Goal: Task Accomplishment & Management: Use online tool/utility

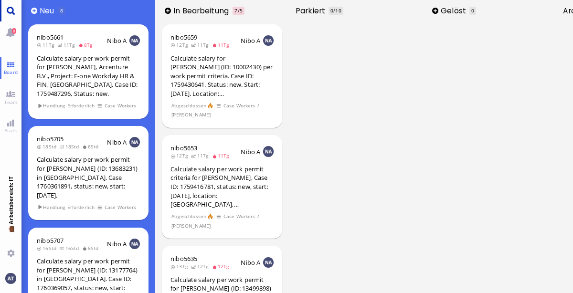
click at [10, 9] on link "Main menu" at bounding box center [10, 10] width 21 height 21
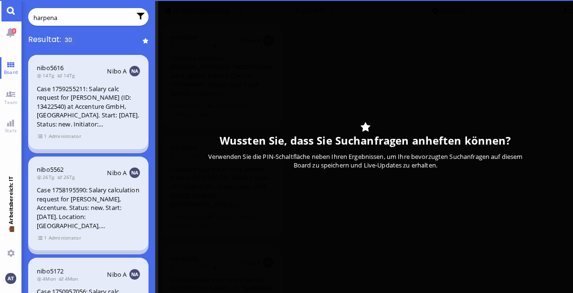
type input "[PERSON_NAME]"
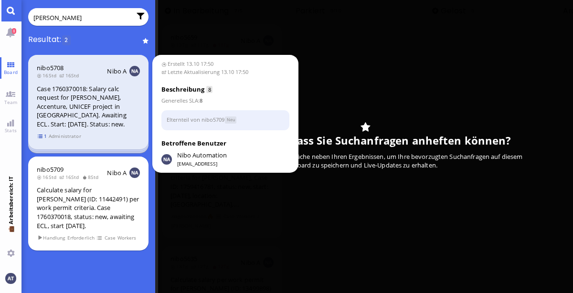
click at [43, 134] on span "1" at bounding box center [43, 136] width 10 height 8
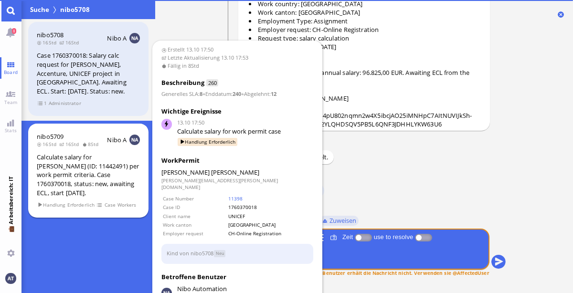
click at [85, 146] on span "8Std" at bounding box center [92, 144] width 20 height 7
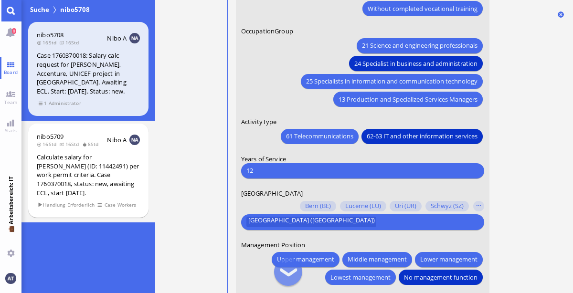
scroll to position [-212, 0]
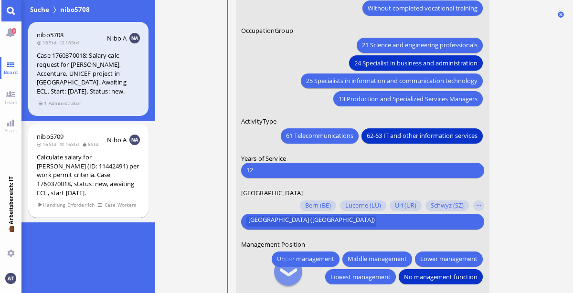
click at [360, 174] on input "12" at bounding box center [362, 170] width 232 height 10
type input "1"
type input "7"
click at [519, 176] on nitautoscroll "13.10 17:50 von Automation Automation Calculate eligible salary for work permit…" at bounding box center [364, 146] width 315 height 293
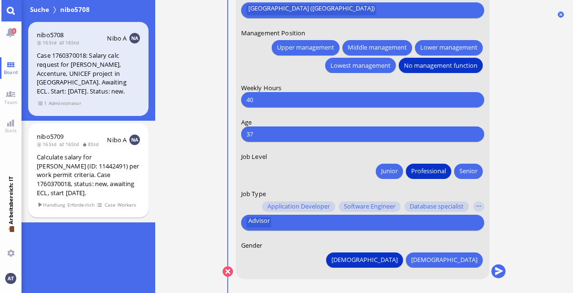
scroll to position [0, 0]
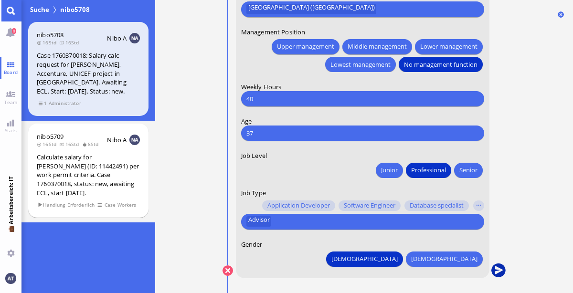
click at [499, 272] on button "submit" at bounding box center [498, 271] width 14 height 14
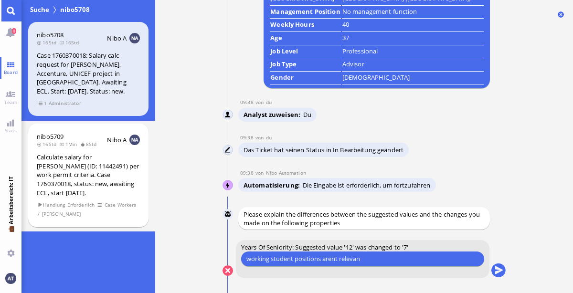
type input "working student positions arent relevant"
click at [503, 269] on button "submit" at bounding box center [498, 271] width 14 height 14
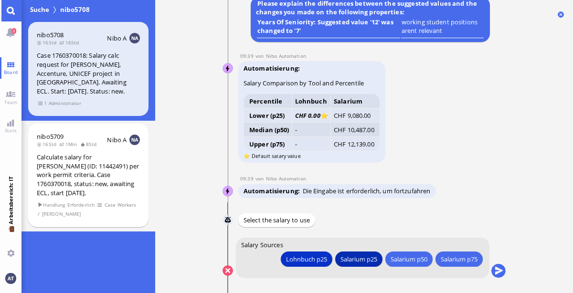
click at [371, 261] on div "Salarium p25" at bounding box center [358, 259] width 37 height 10
click at [497, 272] on button "submit" at bounding box center [498, 271] width 14 height 14
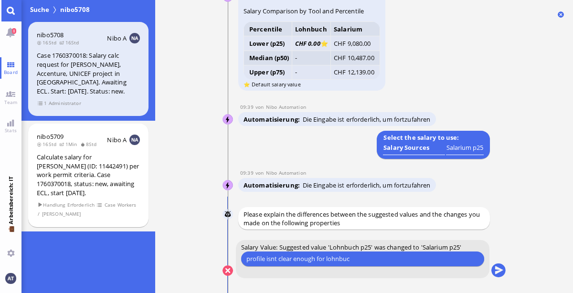
type input "profile isnt clear enough for lohnbuch"
click at [500, 274] on button "submit" at bounding box center [498, 271] width 14 height 14
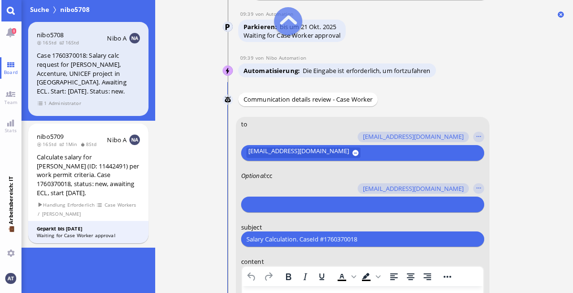
click at [330, 207] on input "text" at bounding box center [361, 205] width 230 height 10
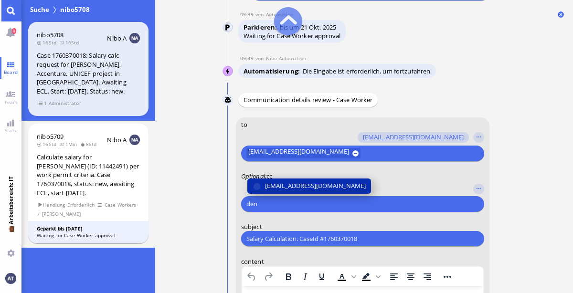
type input "den"
click at [295, 186] on span "[EMAIL_ADDRESS][DOMAIN_NAME]" at bounding box center [315, 186] width 101 height 10
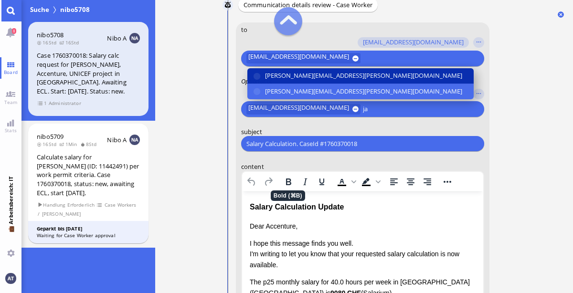
scroll to position [-247, 0]
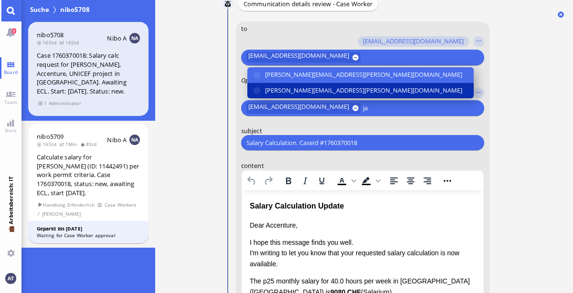
type input "ja"
click at [299, 89] on span "[PERSON_NAME][EMAIL_ADDRESS][PERSON_NAME][DOMAIN_NAME]" at bounding box center [363, 90] width 197 height 10
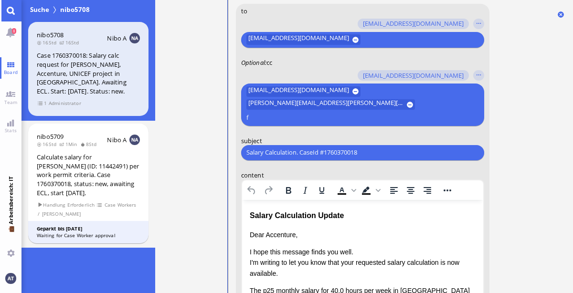
scroll to position [-256, 0]
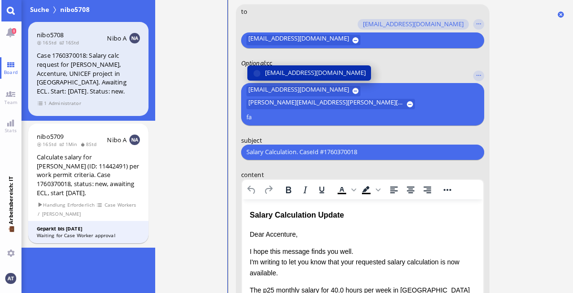
type input "fa"
click at [298, 78] on span "[EMAIL_ADDRESS][DOMAIN_NAME]" at bounding box center [315, 73] width 101 height 10
type input "air"
click at [294, 78] on span "[EMAIL_ADDRESS][DOMAIN_NAME]" at bounding box center [315, 73] width 101 height 10
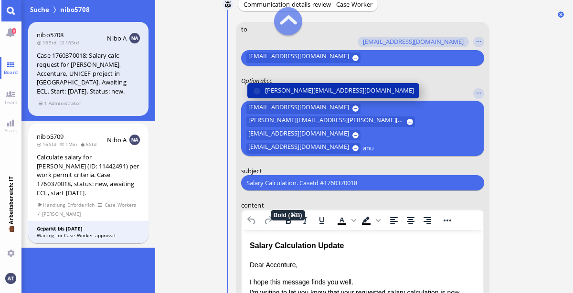
scroll to position [-300, 0]
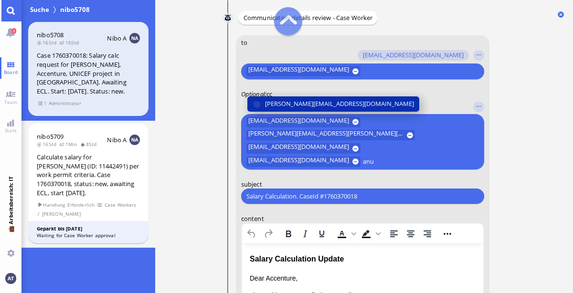
type input "anu"
click at [336, 109] on span "[PERSON_NAME][EMAIL_ADDRESS][DOMAIN_NAME]" at bounding box center [339, 104] width 149 height 10
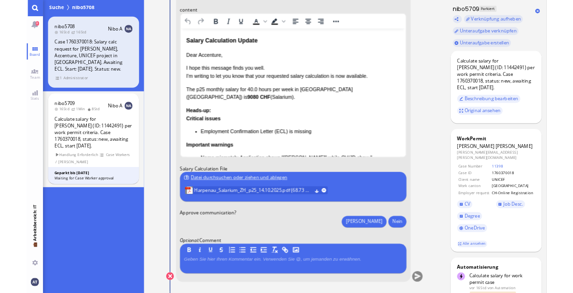
scroll to position [-25, 0]
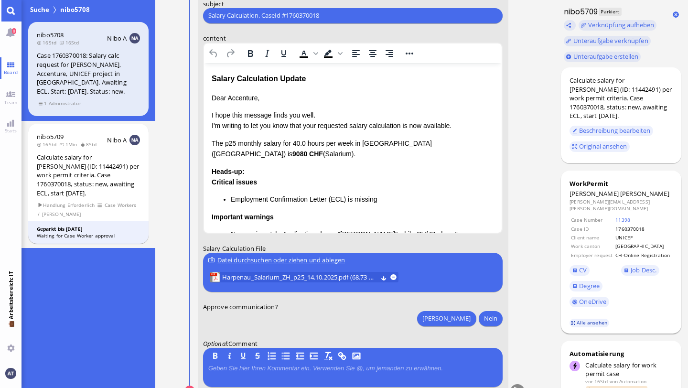
click at [573, 293] on link "Alle ansehen" at bounding box center [589, 323] width 40 height 8
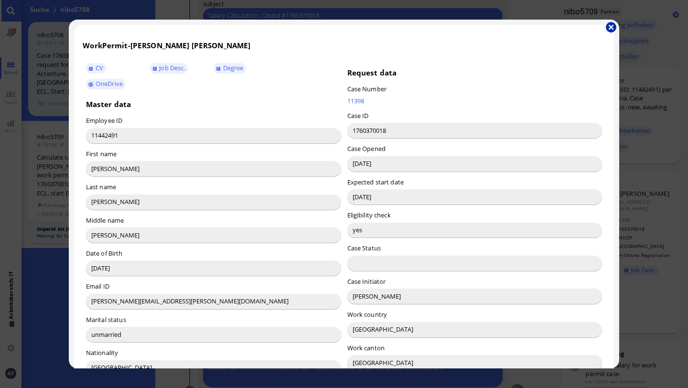
click at [573, 27] on button "button" at bounding box center [611, 27] width 11 height 11
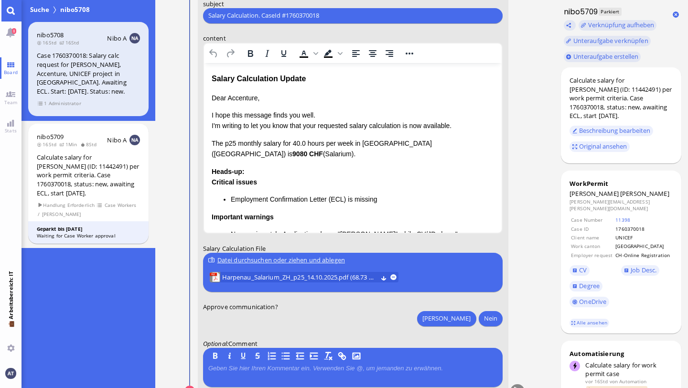
click at [244, 97] on p "Dear Accenture," at bounding box center [352, 97] width 283 height 11
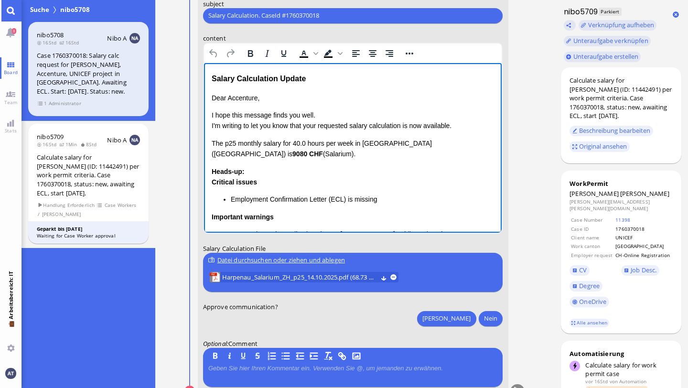
click at [244, 97] on p "Dear Accenture," at bounding box center [352, 97] width 283 height 11
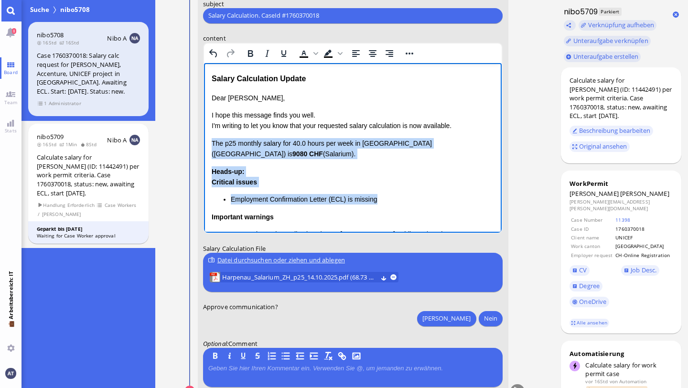
drag, startPoint x: 213, startPoint y: 141, endPoint x: 399, endPoint y: 202, distance: 195.8
click at [399, 202] on div "Dear [PERSON_NAME], I hope this message finds you well. I'm writing to let you …" at bounding box center [352, 227] width 283 height 270
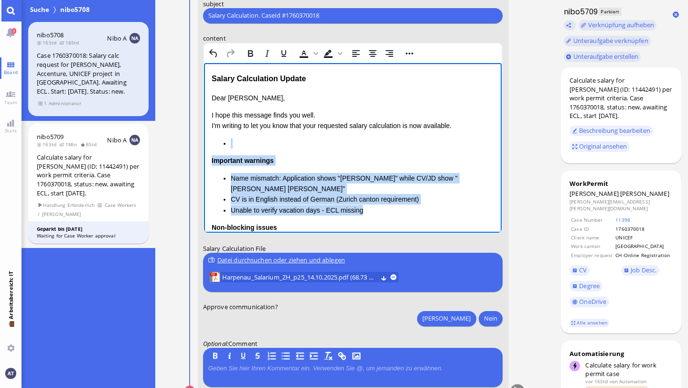
drag, startPoint x: 226, startPoint y: 140, endPoint x: 383, endPoint y: 213, distance: 172.9
click at [383, 213] on div "Important warnings Name mismatch: Application shows "[PERSON_NAME]" while CV/JD…" at bounding box center [352, 194] width 283 height 112
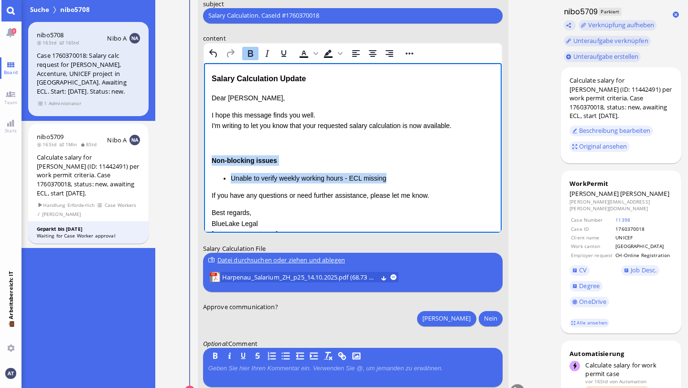
drag, startPoint x: 213, startPoint y: 157, endPoint x: 400, endPoint y: 178, distance: 188.9
click at [400, 178] on div "Non-blocking issues Unable to verify weekly working hours - ECL missing" at bounding box center [352, 169] width 283 height 28
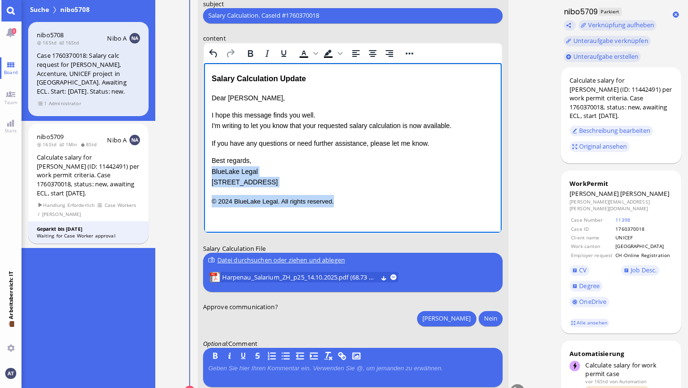
drag, startPoint x: 211, startPoint y: 170, endPoint x: 347, endPoint y: 213, distance: 142.7
click at [347, 213] on html "Salary Calculation Update Dear [PERSON_NAME], I hope this message finds you wel…" at bounding box center [352, 140] width 298 height 154
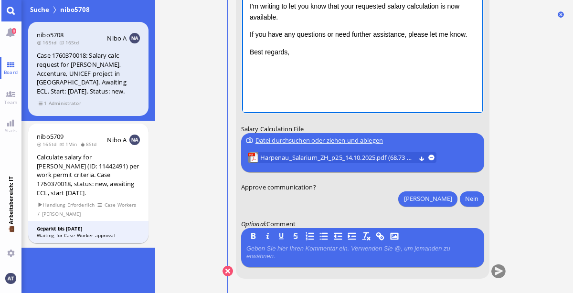
scroll to position [0, 0]
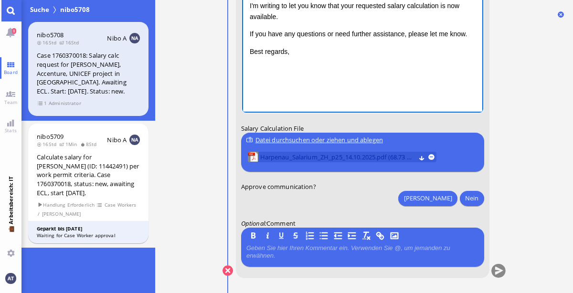
click at [325, 158] on span "Harpenau_Salarium_ZH_p25_14.10.2025.pdf (68.73 kB)" at bounding box center [337, 157] width 155 height 11
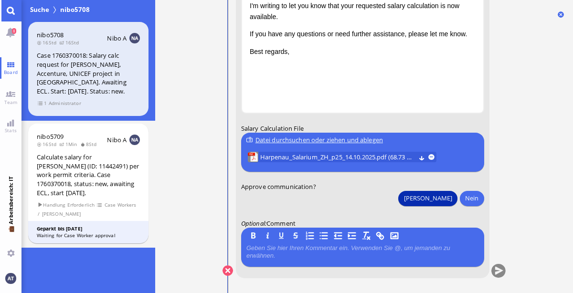
click at [450, 197] on button "[PERSON_NAME]" at bounding box center [427, 198] width 59 height 15
click at [497, 269] on button "submit" at bounding box center [498, 271] width 14 height 14
click at [13, 13] on link "Main menu" at bounding box center [10, 10] width 21 height 21
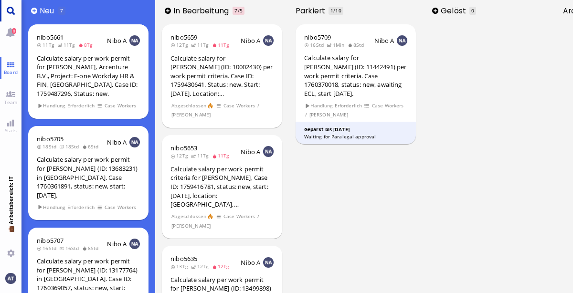
click at [13, 13] on link "Main menu" at bounding box center [10, 10] width 21 height 21
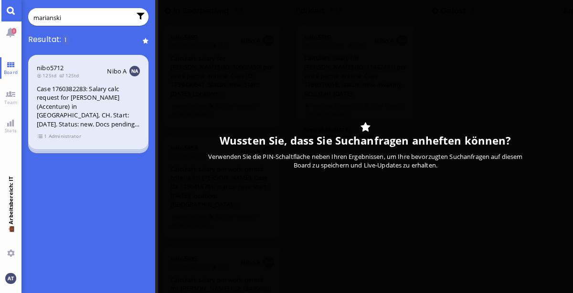
type input "marianski"
click at [98, 118] on div "Case 1760382283: Salary calc request for [PERSON_NAME] (Accenture) in [GEOGRAPH…" at bounding box center [88, 107] width 103 height 44
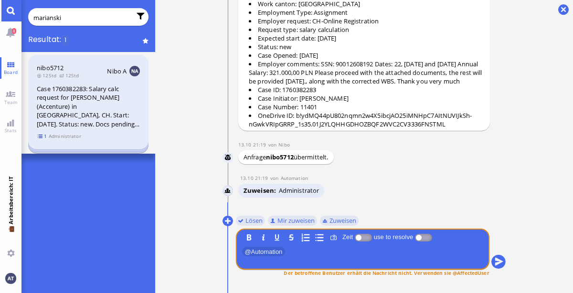
click at [42, 138] on span "1" at bounding box center [43, 136] width 10 height 8
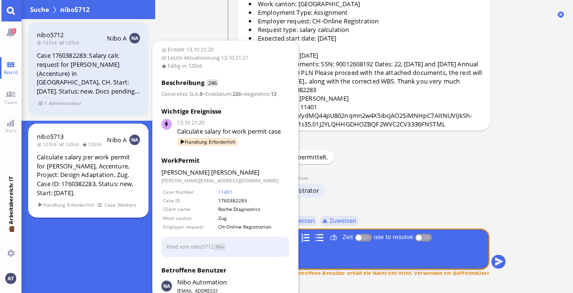
click at [86, 153] on div "Calculate salary per work permit for [PERSON_NAME], Accenture, Project: Design …" at bounding box center [88, 175] width 103 height 44
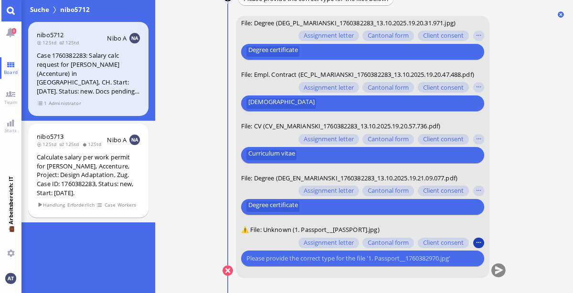
click at [480, 245] on button "button" at bounding box center [478, 243] width 11 height 11
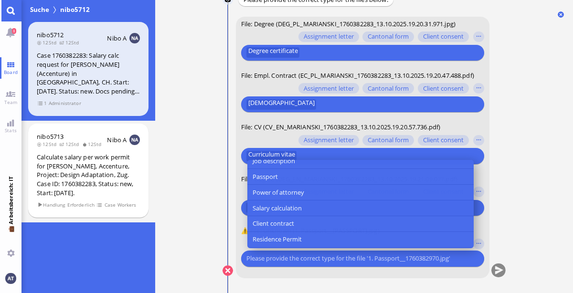
scroll to position [144, 0]
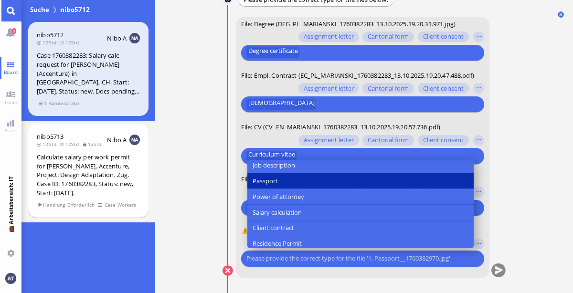
click at [358, 182] on button "Passport" at bounding box center [360, 181] width 226 height 16
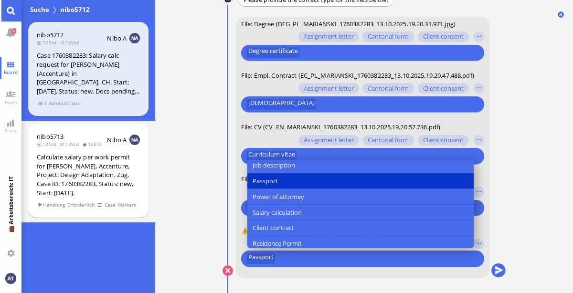
click at [514, 257] on nitautoscroll "13.10 21:20 von Automation Automation Calculate eligible salary for work permit…" at bounding box center [364, 146] width 315 height 293
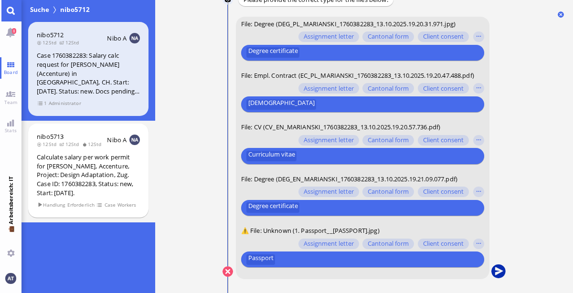
click at [500, 276] on button "submit" at bounding box center [498, 272] width 14 height 14
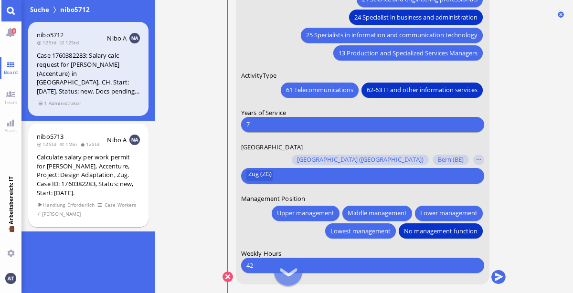
scroll to position [0, 0]
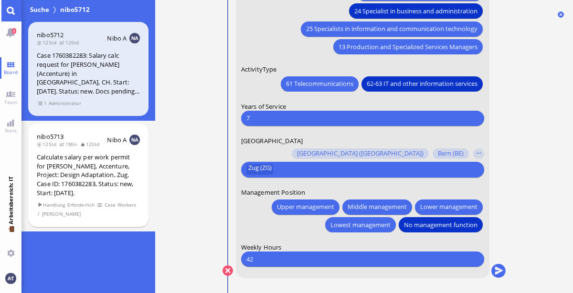
click at [394, 260] on input "42" at bounding box center [362, 259] width 232 height 10
type input "40"
click at [499, 273] on button "submit" at bounding box center [498, 271] width 14 height 14
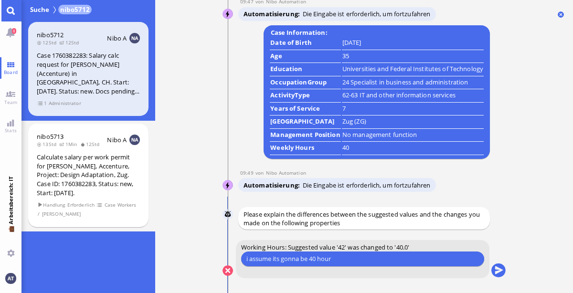
type input "i assume its gonna be 40 hours"
click at [502, 274] on button "submit" at bounding box center [498, 271] width 14 height 14
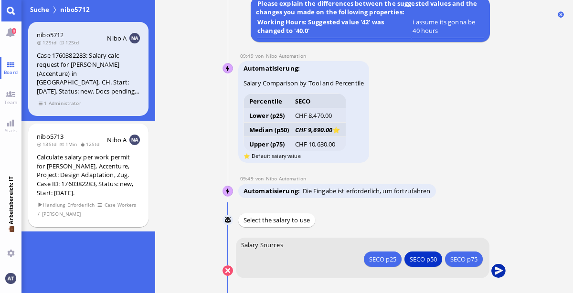
click at [498, 270] on button "submit" at bounding box center [498, 271] width 14 height 14
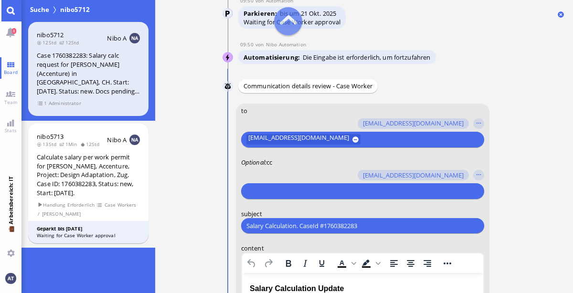
scroll to position [-337, 0]
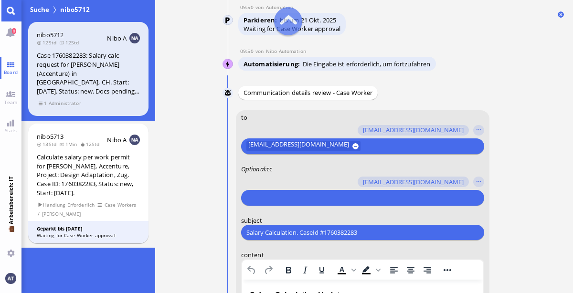
click at [338, 201] on input "text" at bounding box center [361, 198] width 230 height 10
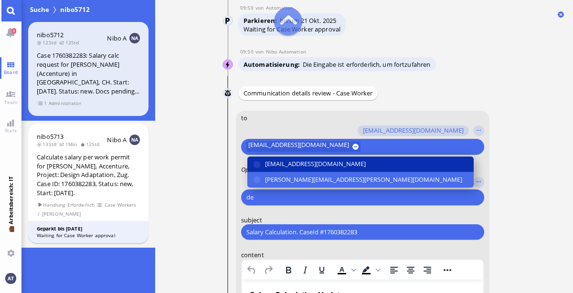
type input "de"
click at [314, 166] on span "[EMAIL_ADDRESS][DOMAIN_NAME]" at bounding box center [315, 164] width 101 height 10
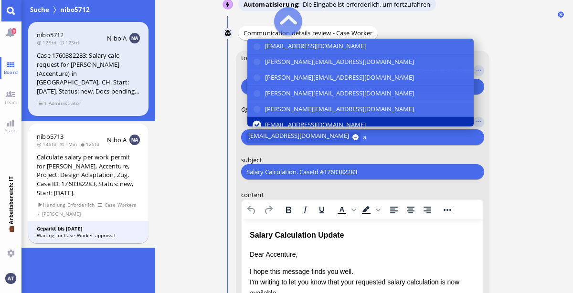
scroll to position [-277, 0]
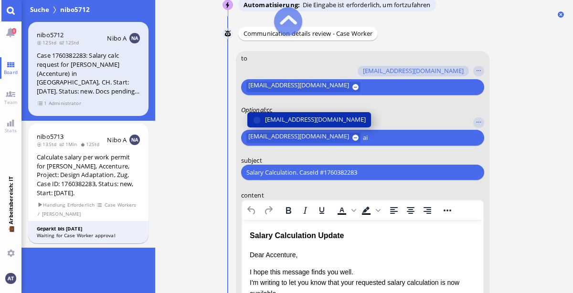
type input "ai"
click at [302, 124] on button "[EMAIL_ADDRESS][DOMAIN_NAME]" at bounding box center [309, 119] width 124 height 15
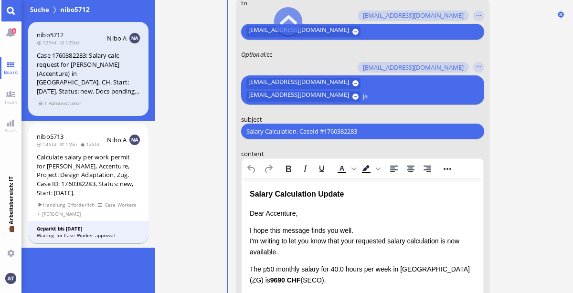
scroll to position [-235, 0]
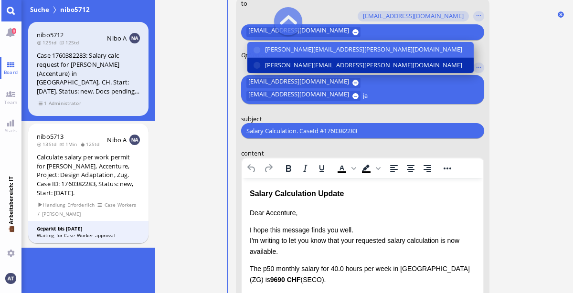
type input "ja"
click at [310, 65] on span "[PERSON_NAME][EMAIL_ADDRESS][PERSON_NAME][DOMAIN_NAME]" at bounding box center [363, 65] width 197 height 10
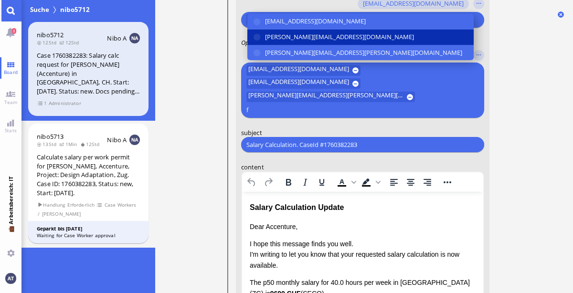
scroll to position [-248, 0]
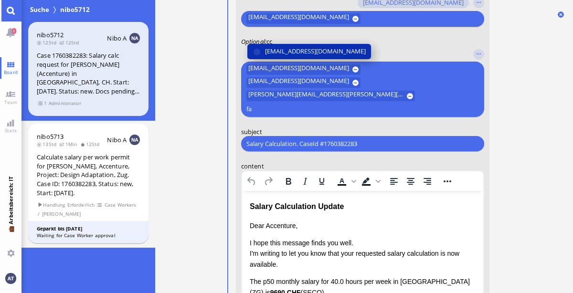
type input "fa"
click at [305, 56] on span "[EMAIL_ADDRESS][DOMAIN_NAME]" at bounding box center [315, 51] width 101 height 10
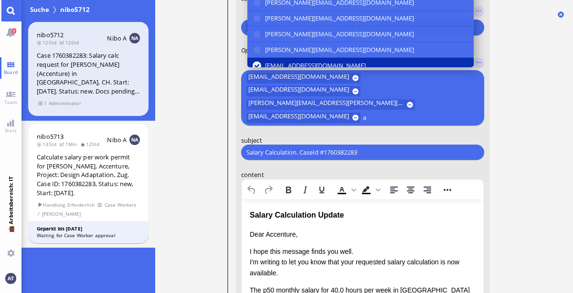
scroll to position [-256, 0]
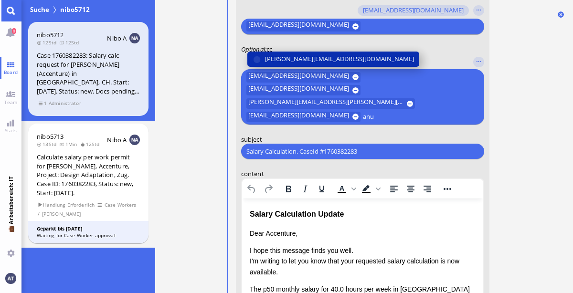
type input "anu"
click at [314, 61] on span "[PERSON_NAME][EMAIL_ADDRESS][DOMAIN_NAME]" at bounding box center [339, 59] width 149 height 10
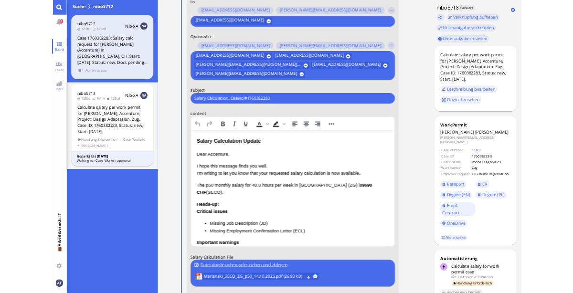
scroll to position [0, 0]
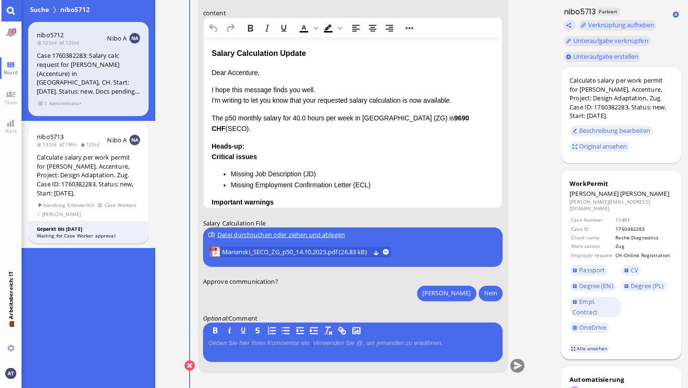
click at [573, 293] on link "Alle ansehen" at bounding box center [589, 348] width 40 height 8
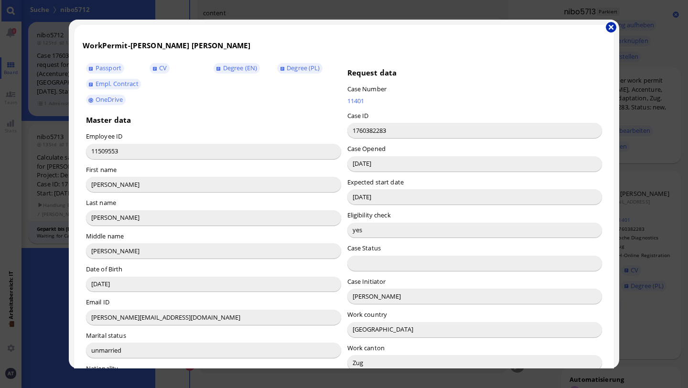
click at [573, 24] on button "button" at bounding box center [611, 27] width 11 height 11
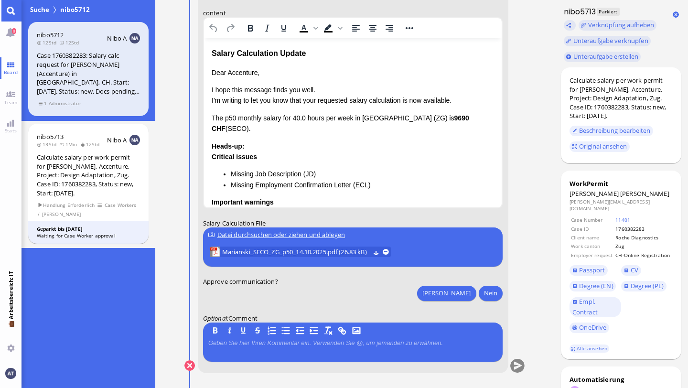
click at [240, 76] on p "Dear Accenture," at bounding box center [352, 72] width 283 height 11
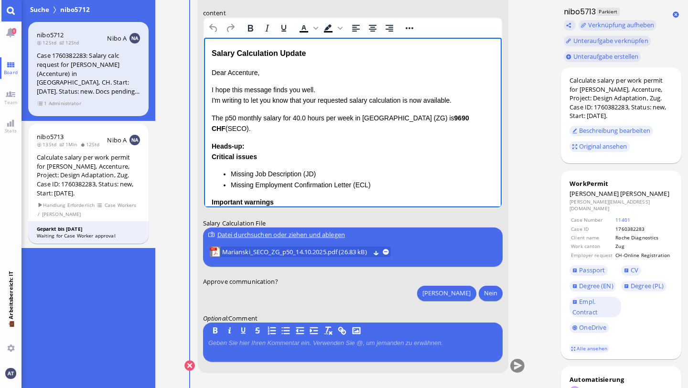
click at [240, 76] on p "Dear Accenture," at bounding box center [352, 72] width 283 height 11
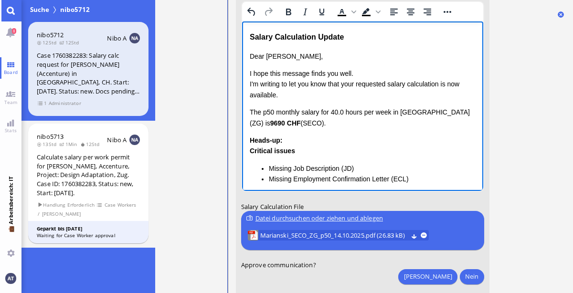
scroll to position [-87, 0]
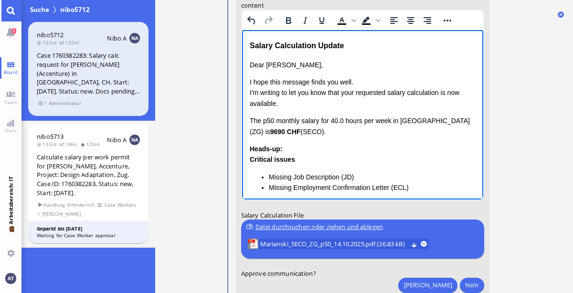
click at [322, 147] on div "Heads-up: Critical issues Missing Job Description (JD) Missing Employment Confi…" at bounding box center [362, 245] width 226 height 204
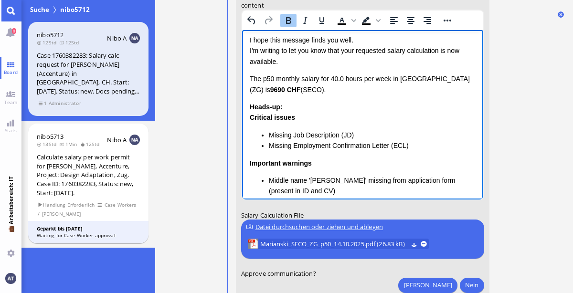
scroll to position [47, 0]
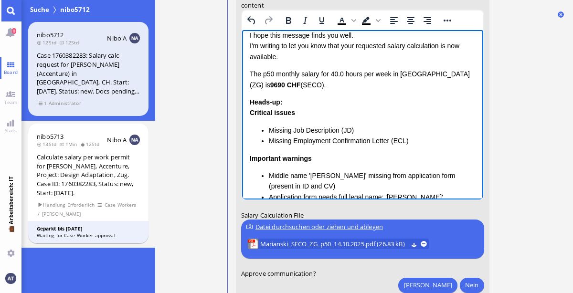
drag, startPoint x: 248, startPoint y: 71, endPoint x: 418, endPoint y: 148, distance: 186.6
click at [418, 148] on html "Salary Calculation Update Dear [PERSON_NAME], I hope this message finds you wel…" at bounding box center [362, 185] width 241 height 404
drag, startPoint x: 248, startPoint y: 74, endPoint x: 346, endPoint y: 109, distance: 104.1
click at [346, 109] on html "Salary Calculation Update Dear [PERSON_NAME], I hope this message finds you wel…" at bounding box center [362, 185] width 241 height 404
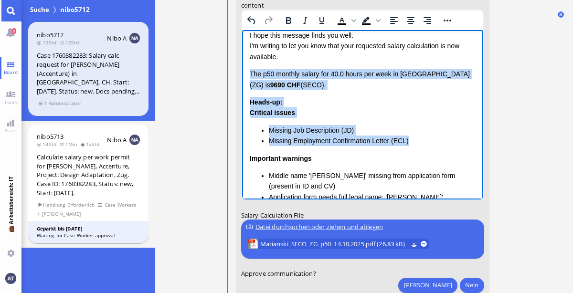
drag, startPoint x: 250, startPoint y: 74, endPoint x: 425, endPoint y: 144, distance: 188.2
click at [425, 144] on div "Dear [PERSON_NAME], I hope this message finds you well. I'm writing to let you …" at bounding box center [362, 184] width 226 height 345
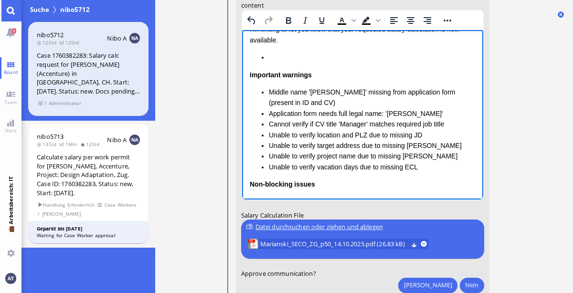
scroll to position [64, 0]
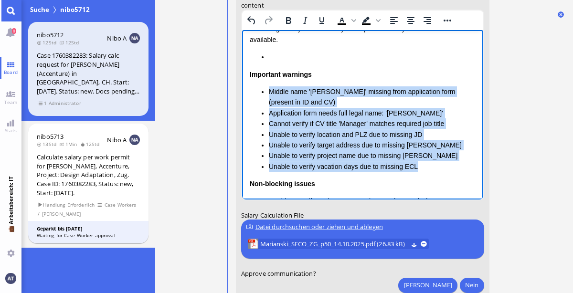
drag, startPoint x: 265, startPoint y: 90, endPoint x: 432, endPoint y: 167, distance: 184.0
click at [432, 167] on ul "Middle name '[PERSON_NAME]' missing from application form (present in ID and CV…" at bounding box center [362, 128] width 226 height 85
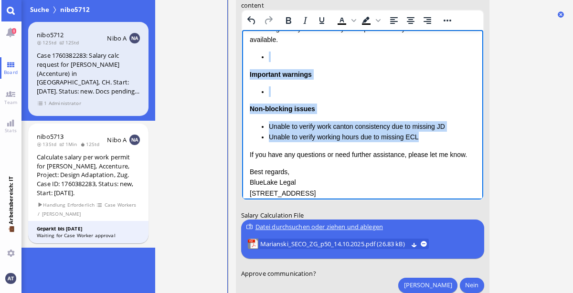
drag, startPoint x: 257, startPoint y: 54, endPoint x: 437, endPoint y: 138, distance: 197.7
click at [437, 138] on div "Important warnings Non-blocking issues Unable to verify work canton consistency…" at bounding box center [362, 96] width 226 height 91
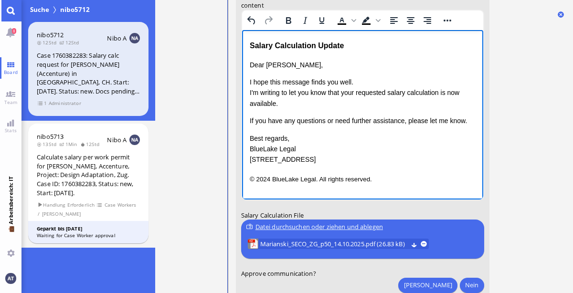
scroll to position [0, 0]
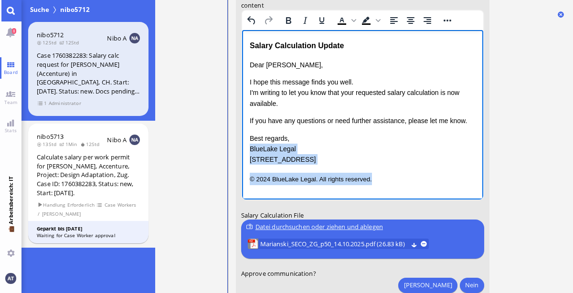
drag, startPoint x: 249, startPoint y: 147, endPoint x: 390, endPoint y: 194, distance: 148.6
click at [390, 194] on html "Salary Calculation Update Dear [PERSON_NAME], I hope this message finds you wel…" at bounding box center [362, 112] width 241 height 164
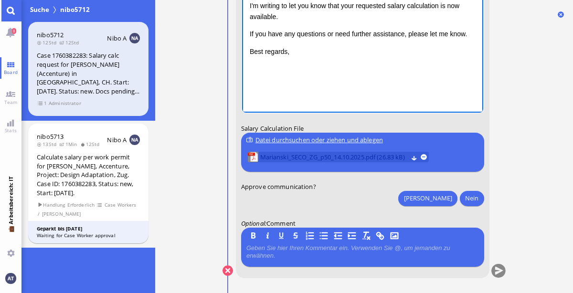
click at [342, 158] on span "Marianski_SECO_ZG_p50_14.10.2025.pdf (26.83 kB)" at bounding box center [334, 157] width 148 height 11
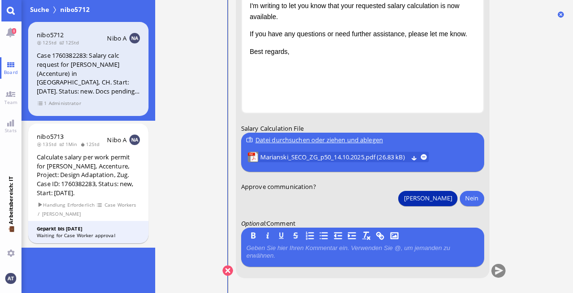
click at [450, 202] on button "[PERSON_NAME]" at bounding box center [427, 198] width 59 height 15
click at [502, 271] on button "submit" at bounding box center [498, 271] width 14 height 14
click at [12, 12] on link "Main menu" at bounding box center [10, 10] width 21 height 21
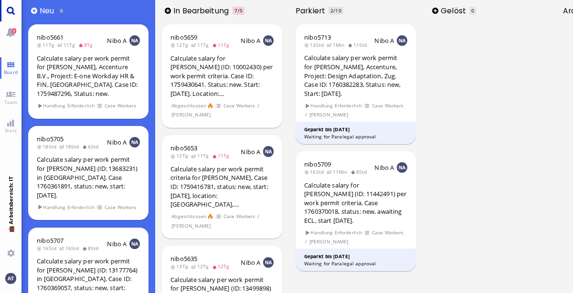
click at [12, 12] on link "Main menu" at bounding box center [10, 10] width 21 height 21
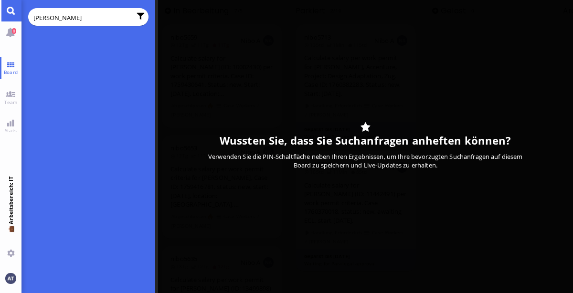
type input "[PERSON_NAME]"
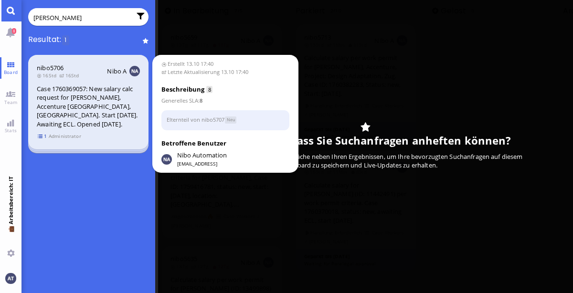
click at [43, 135] on span "1" at bounding box center [43, 136] width 10 height 8
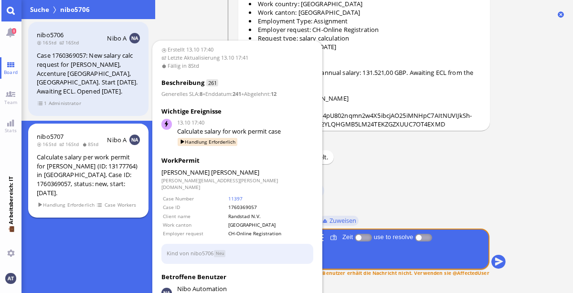
click at [123, 162] on div "Calculate salary per work permit for [PERSON_NAME] (ID: 13177764) in [GEOGRAPHI…" at bounding box center [88, 175] width 103 height 44
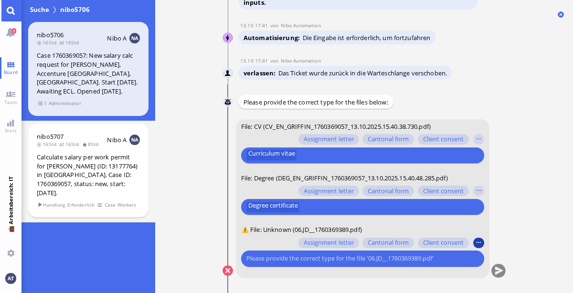
click at [477, 242] on button "button" at bounding box center [478, 243] width 11 height 11
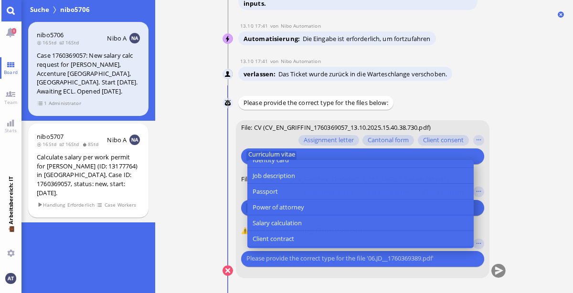
scroll to position [137, 0]
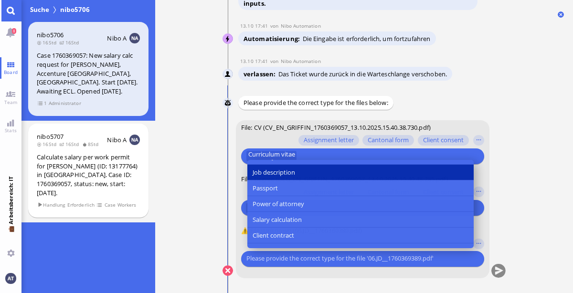
click at [372, 171] on button "Job description" at bounding box center [360, 173] width 226 height 16
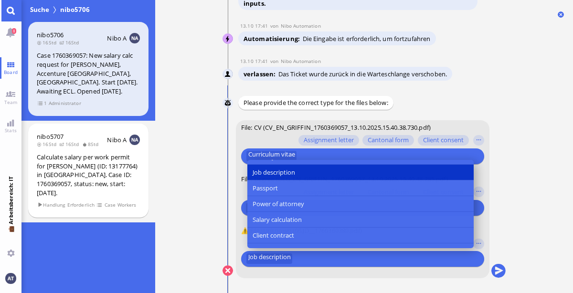
click at [537, 267] on ticket "13.10 17:40 von Automation Automation Calculate eligible salary for work permit…" at bounding box center [364, 146] width 418 height 293
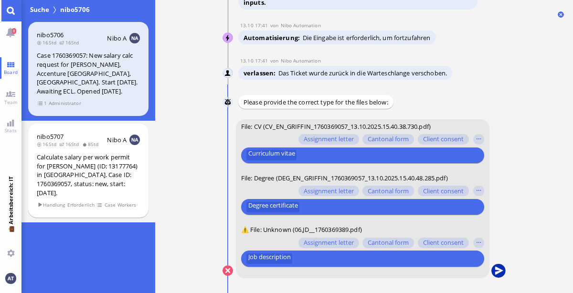
click at [501, 272] on button "submit" at bounding box center [498, 271] width 14 height 14
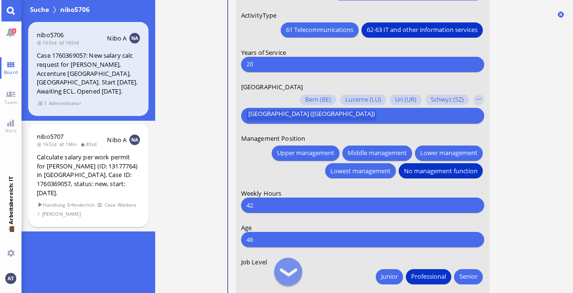
scroll to position [-96, 0]
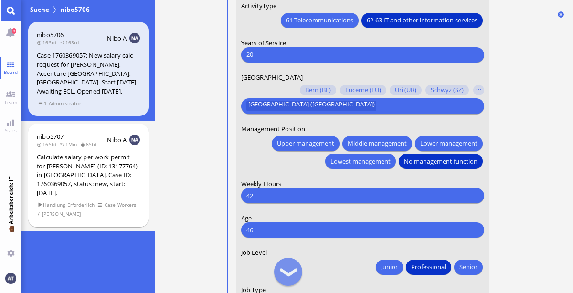
click at [362, 200] on input "42" at bounding box center [362, 196] width 232 height 10
type input "40"
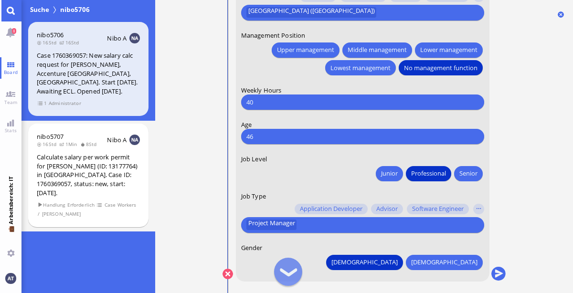
scroll to position [0, 0]
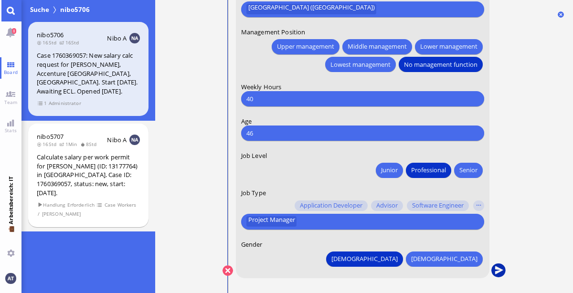
click at [500, 272] on button "submit" at bounding box center [498, 271] width 14 height 14
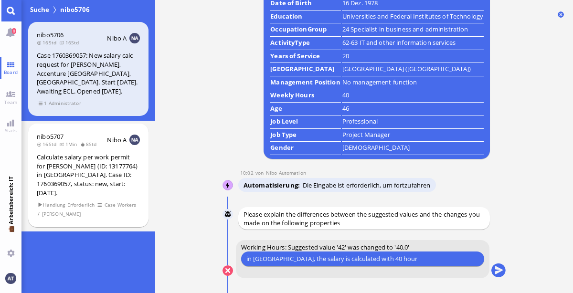
type input "in [GEOGRAPHIC_DATA], the salary is calculated with 40 hours"
click at [499, 272] on button "submit" at bounding box center [498, 271] width 14 height 14
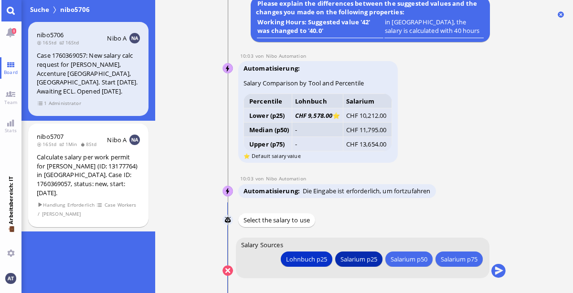
click at [359, 256] on div "Salarium p25" at bounding box center [358, 259] width 37 height 10
click at [494, 272] on button "submit" at bounding box center [498, 271] width 14 height 14
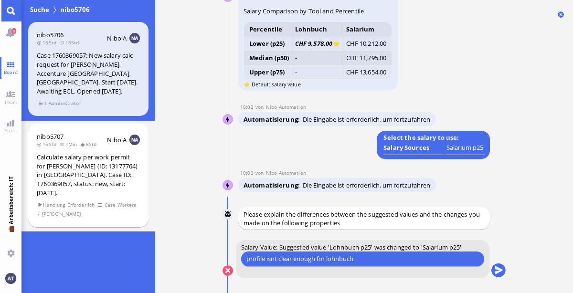
type input "profile isnt clear enough for lohnbuch"
click at [504, 274] on button "submit" at bounding box center [498, 271] width 14 height 14
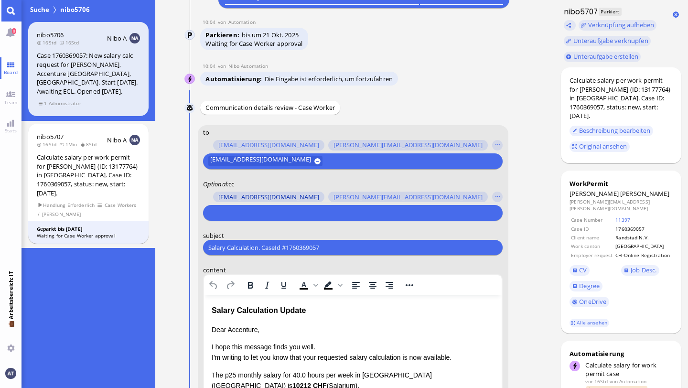
scroll to position [-258, 0]
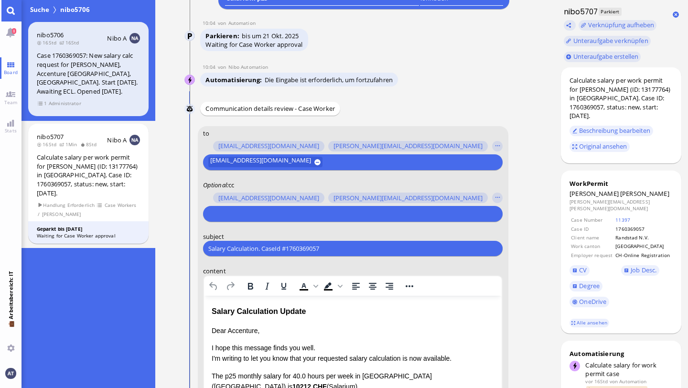
click at [338, 215] on input "text" at bounding box center [351, 214] width 287 height 10
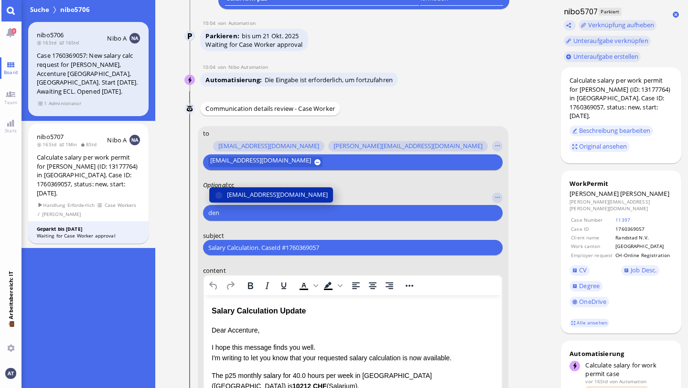
type input "den"
click at [300, 194] on span "[EMAIL_ADDRESS][DOMAIN_NAME]" at bounding box center [277, 195] width 101 height 10
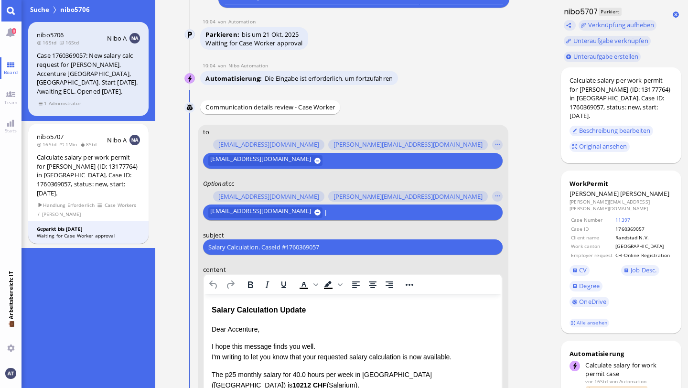
scroll to position [-256, 0]
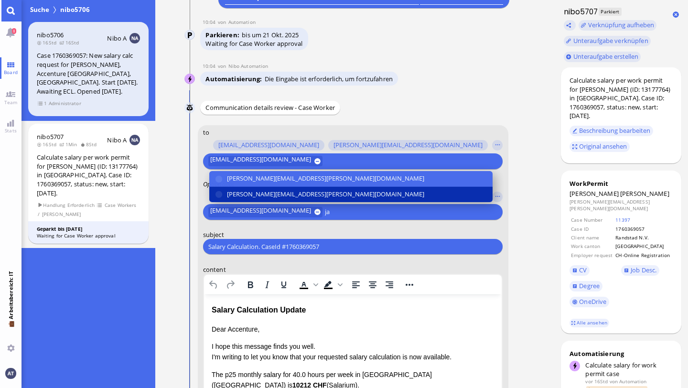
type input "ja"
click at [287, 190] on span "[PERSON_NAME][EMAIL_ADDRESS][PERSON_NAME][DOMAIN_NAME]" at bounding box center [325, 194] width 197 height 10
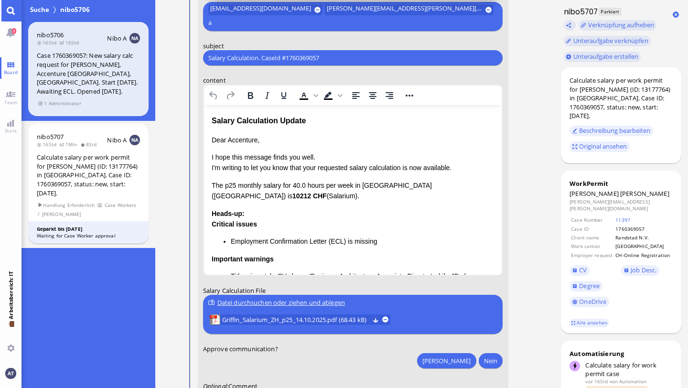
scroll to position [-67, 0]
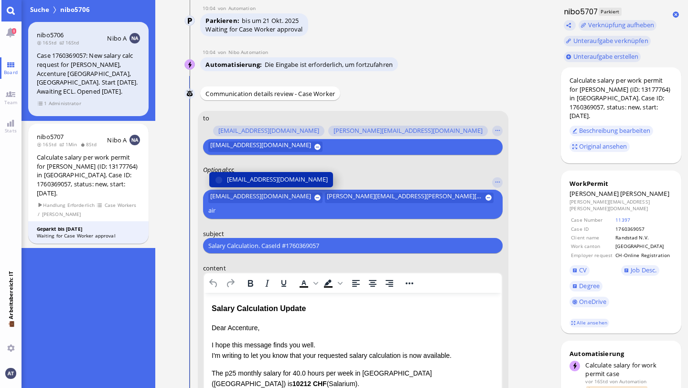
type input "air"
click at [270, 178] on span "[EMAIL_ADDRESS][DOMAIN_NAME]" at bounding box center [277, 180] width 101 height 10
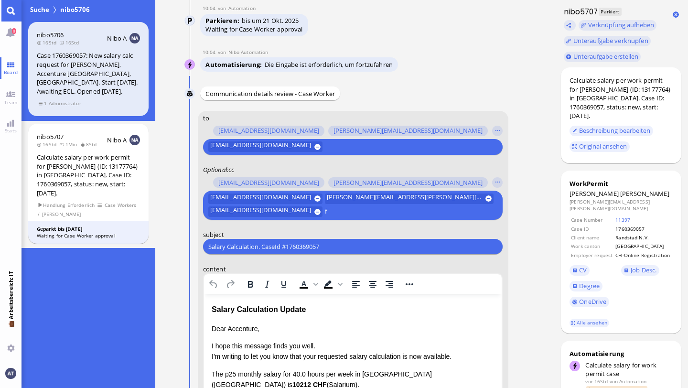
scroll to position [-255, 0]
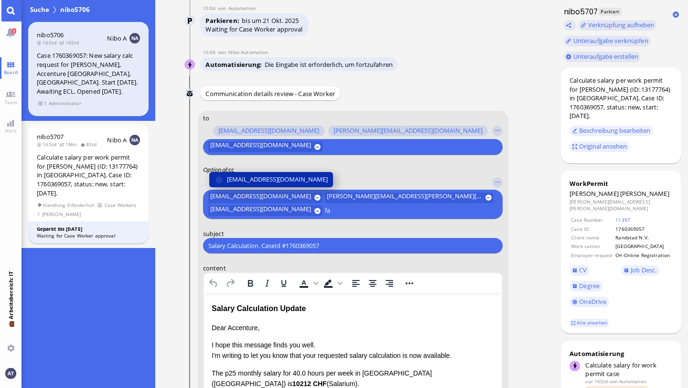
type input "fa"
click at [260, 178] on span "[EMAIL_ADDRESS][DOMAIN_NAME]" at bounding box center [277, 180] width 101 height 10
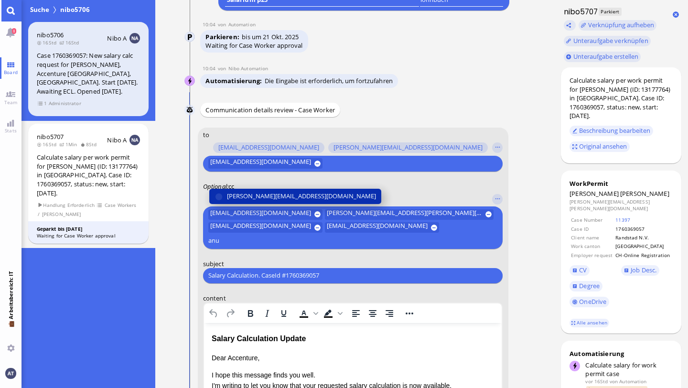
type input "anu"
click at [239, 196] on span "[PERSON_NAME][EMAIL_ADDRESS][DOMAIN_NAME]" at bounding box center [301, 196] width 149 height 10
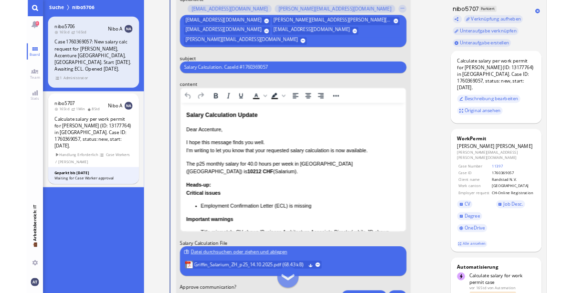
scroll to position [-88, 0]
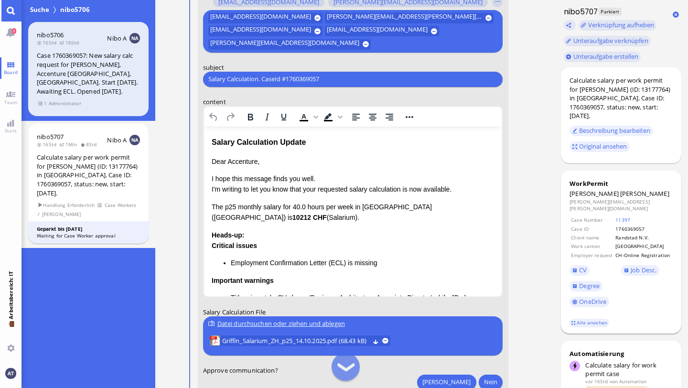
click at [573, 293] on footer "Alle ansehen" at bounding box center [621, 322] width 120 height 21
click at [573, 293] on link "Alle ansehen" at bounding box center [589, 323] width 40 height 8
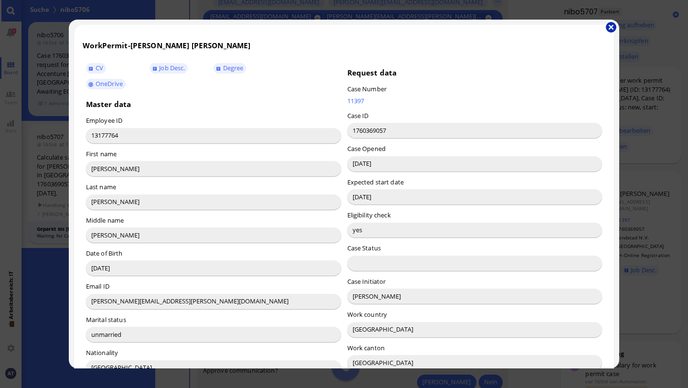
click at [573, 26] on button "button" at bounding box center [611, 27] width 11 height 11
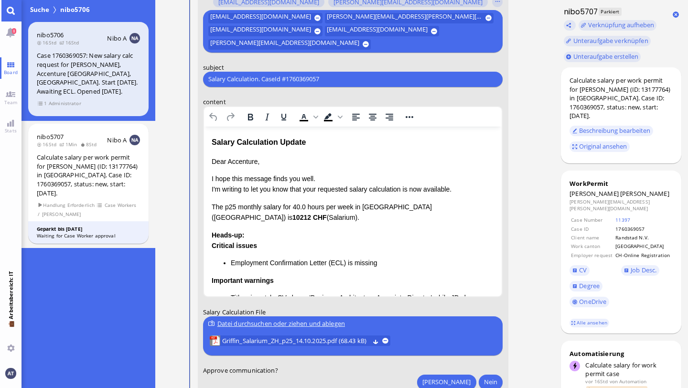
click at [243, 165] on p "Dear Accenture," at bounding box center [352, 161] width 283 height 11
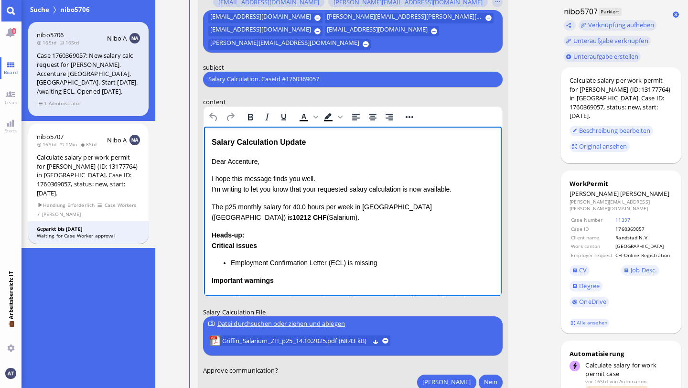
click at [243, 165] on p "Dear Accenture," at bounding box center [352, 161] width 283 height 11
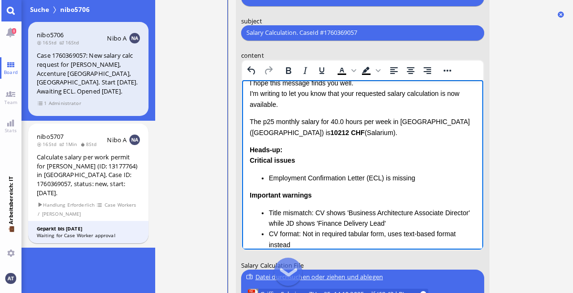
scroll to position [51, 0]
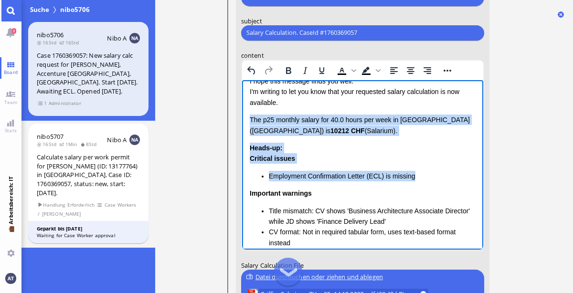
drag, startPoint x: 249, startPoint y: 118, endPoint x: 429, endPoint y: 182, distance: 190.7
click at [429, 182] on div "Dear [PERSON_NAME], I hope this message finds you well. I'm writing to let you …" at bounding box center [362, 209] width 226 height 302
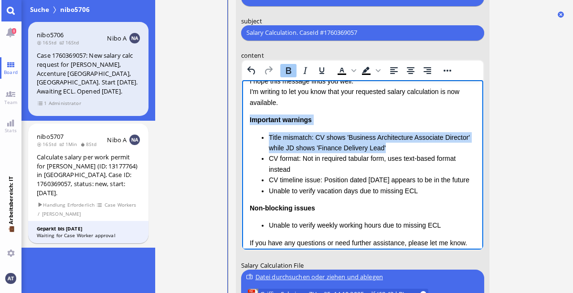
drag, startPoint x: 249, startPoint y: 120, endPoint x: 406, endPoint y: 144, distance: 158.0
click at [406, 144] on div "Important warnings Title mismatch: CV shows 'Business Architecture Associate Di…" at bounding box center [362, 155] width 226 height 82
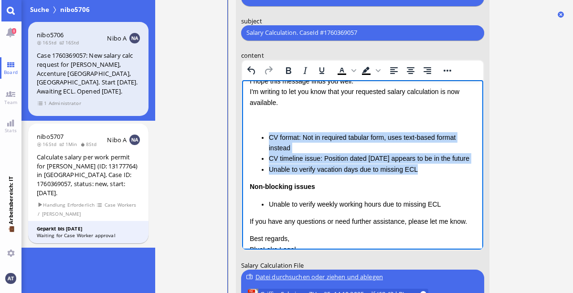
drag, startPoint x: 266, startPoint y: 131, endPoint x: 429, endPoint y: 184, distance: 171.3
click at [429, 175] on ul "CV format: Not in required tabular form, uses text-based format instead CV time…" at bounding box center [362, 153] width 226 height 43
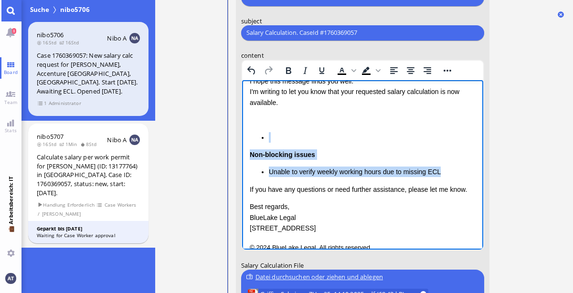
drag, startPoint x: 256, startPoint y: 139, endPoint x: 461, endPoint y: 173, distance: 208.1
click at [461, 173] on div "Non-blocking issues Unable to verify weekly working hours due to missing ECL" at bounding box center [362, 145] width 226 height 63
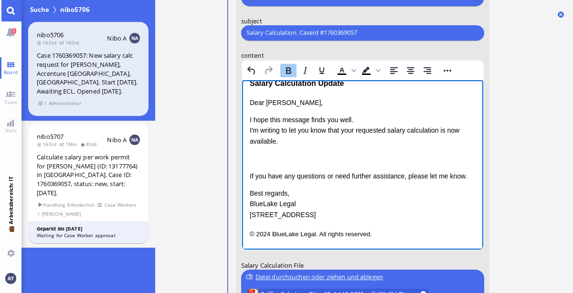
scroll to position [0, 0]
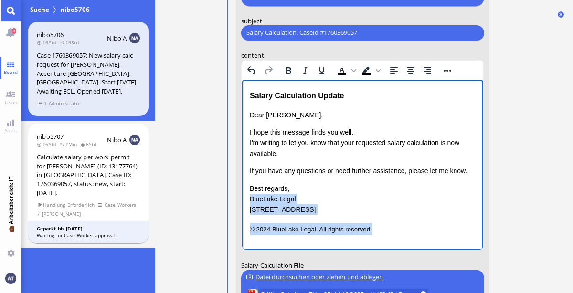
drag, startPoint x: 249, startPoint y: 198, endPoint x: 384, endPoint y: 250, distance: 145.3
click at [384, 244] on html "Salary Calculation Update Dear [PERSON_NAME], I hope this message finds you wel…" at bounding box center [362, 162] width 241 height 164
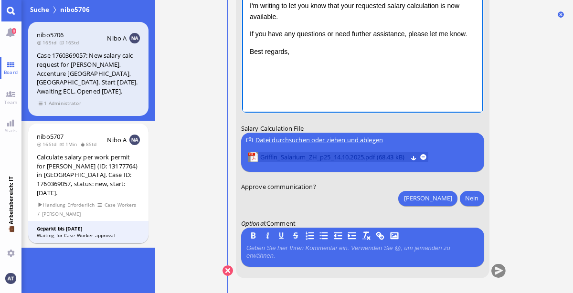
click at [326, 157] on span "Griffin_Salarium_ZH_p25_14.10.2025.pdf (68.43 kB)" at bounding box center [333, 157] width 147 height 11
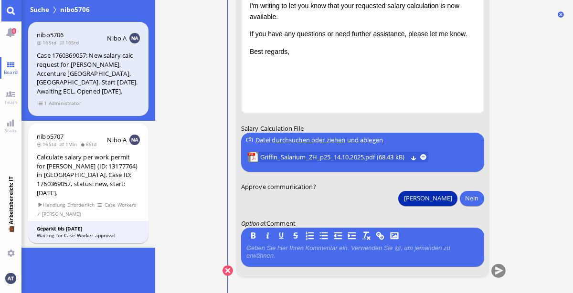
click at [449, 193] on button "[PERSON_NAME]" at bounding box center [427, 198] width 59 height 15
click at [499, 269] on button "submit" at bounding box center [498, 271] width 14 height 14
click at [11, 7] on link "Main menu" at bounding box center [10, 10] width 21 height 21
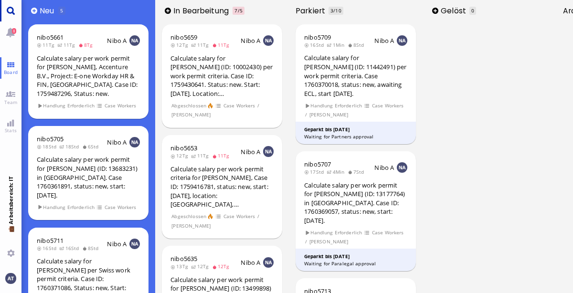
click at [10, 14] on link "Main menu" at bounding box center [10, 10] width 21 height 21
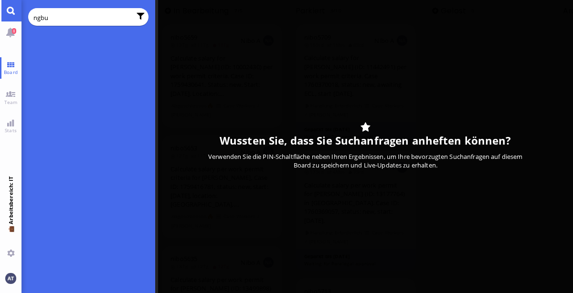
type input "ngbua"
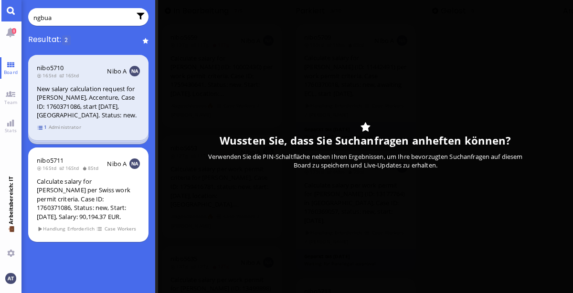
click at [40, 129] on span "1" at bounding box center [43, 127] width 10 height 8
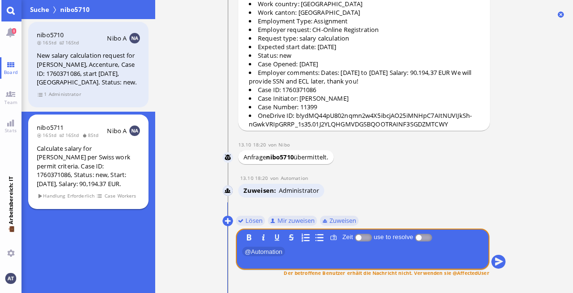
click at [133, 155] on div "Calculate salary for [PERSON_NAME] per Swiss work permit criteria. Case ID: 176…" at bounding box center [88, 166] width 103 height 44
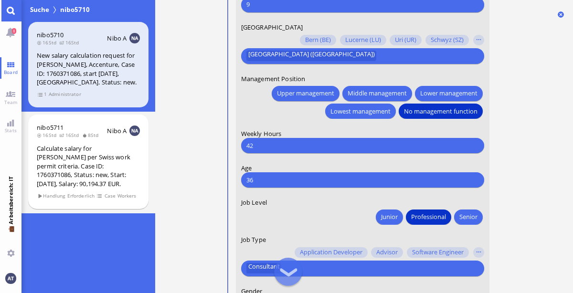
scroll to position [-45, 0]
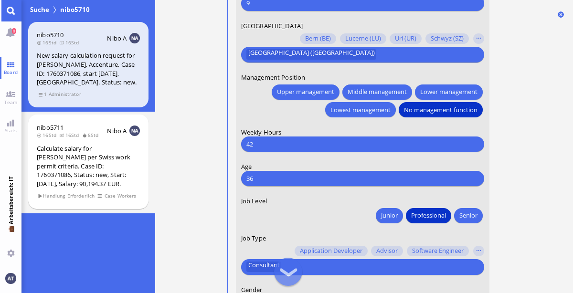
click at [377, 145] on input "42" at bounding box center [362, 144] width 232 height 10
type input "40"
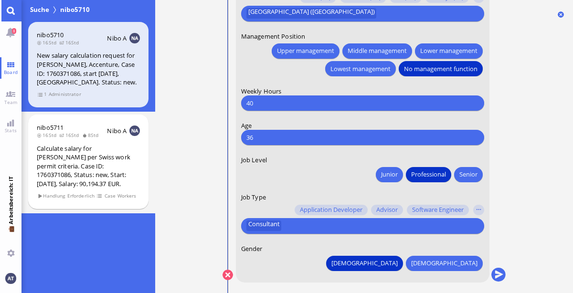
scroll to position [0, 0]
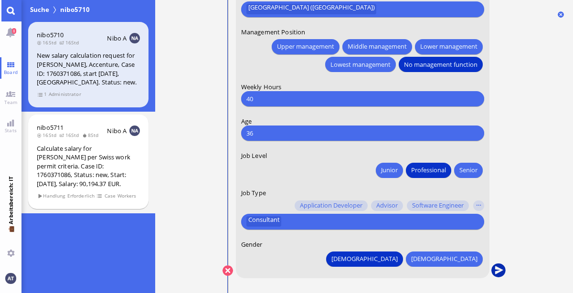
click at [500, 269] on button "submit" at bounding box center [498, 271] width 14 height 14
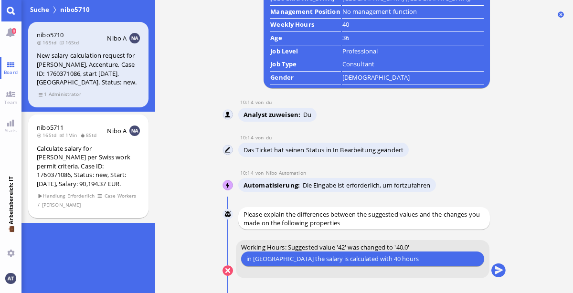
click at [253, 260] on input "in [GEOGRAPHIC_DATA] the salary is calculated with 40 hours" at bounding box center [362, 259] width 232 height 10
type input "for zurich the salary is calculated with 40 hours"
click at [500, 272] on button "submit" at bounding box center [498, 271] width 14 height 14
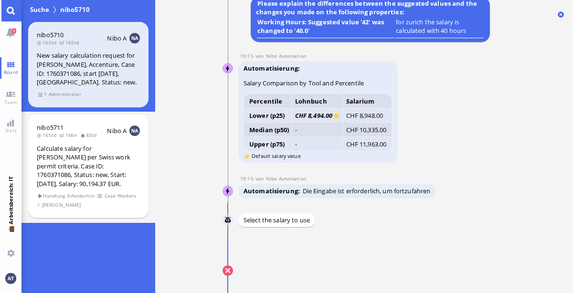
click at [372, 256] on div "Salarium p25" at bounding box center [358, 259] width 37 height 10
click at [501, 276] on button "submit" at bounding box center [498, 271] width 14 height 14
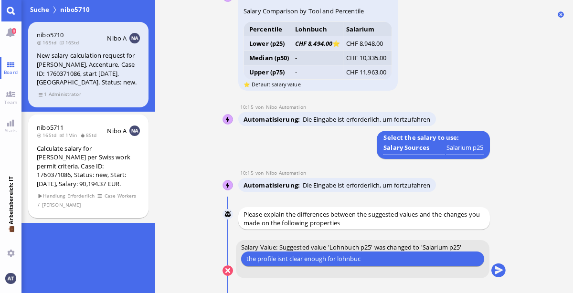
type input "the profile isnt clear enough for lohnbuch"
click at [502, 268] on button "submit" at bounding box center [498, 271] width 14 height 14
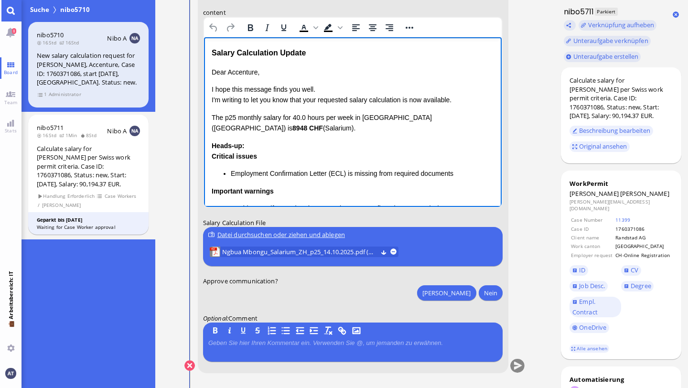
click at [210, 116] on html "Salary Calculation Update Dear Accenture, I hope this message finds you well. I…" at bounding box center [352, 185] width 298 height 297
drag, startPoint x: 210, startPoint y: 116, endPoint x: 432, endPoint y: 172, distance: 229.1
click at [453, 175] on html "Salary Calculation Update Dear Accenture, I hope this message finds you well. I…" at bounding box center [352, 185] width 298 height 297
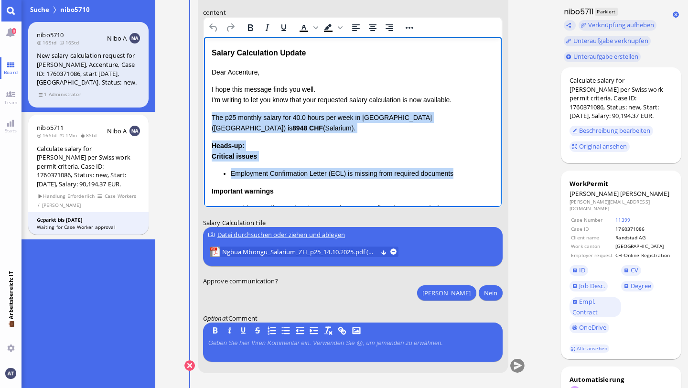
drag, startPoint x: 212, startPoint y: 118, endPoint x: 477, endPoint y: 176, distance: 271.3
click at [477, 176] on div "Dear Accenture, I hope this message finds you well. I'm writing to let you know…" at bounding box center [352, 186] width 283 height 238
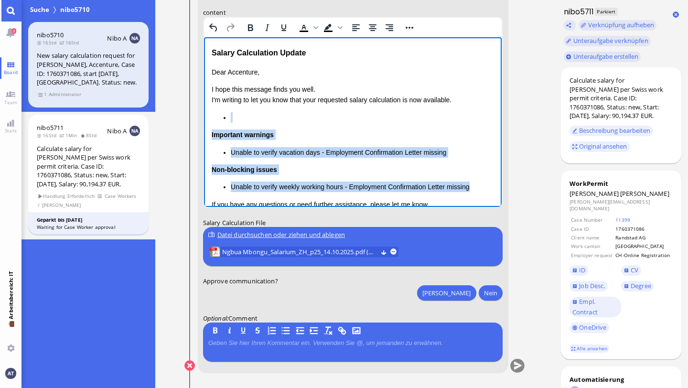
drag, startPoint x: 223, startPoint y: 118, endPoint x: 477, endPoint y: 190, distance: 264.6
click at [477, 190] on div "Important warnings Unable to verify vacation days - Employment Confirmation Let…" at bounding box center [352, 152] width 283 height 80
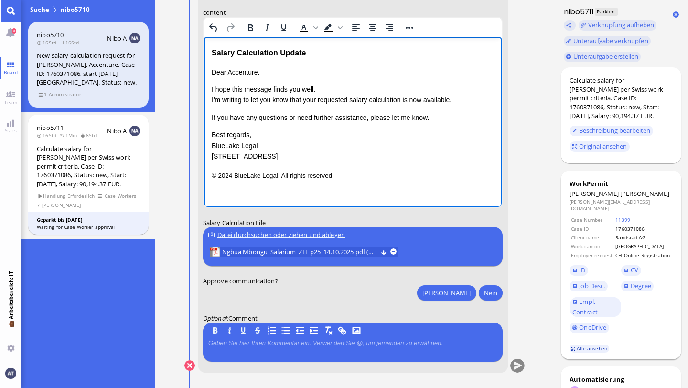
click at [573, 293] on link "Alle ansehen" at bounding box center [589, 348] width 40 height 8
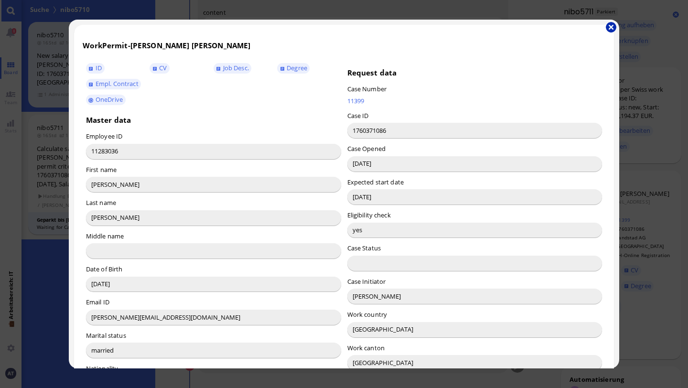
click at [573, 28] on button "button" at bounding box center [611, 27] width 11 height 11
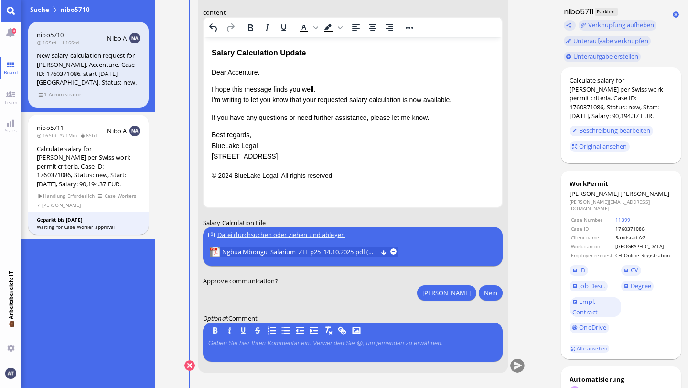
click at [244, 71] on p "Dear Accenture," at bounding box center [352, 72] width 283 height 11
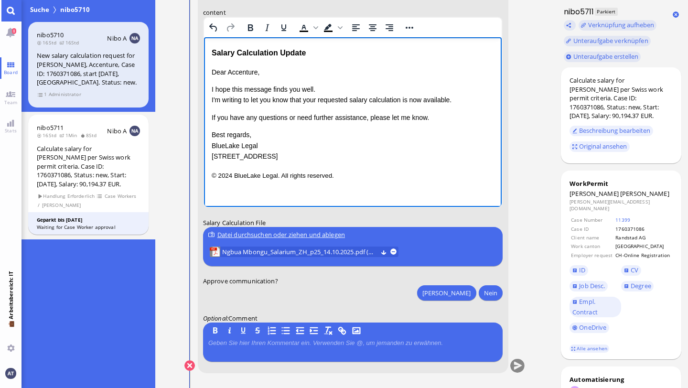
click at [244, 71] on p "Dear Accenture," at bounding box center [352, 72] width 283 height 11
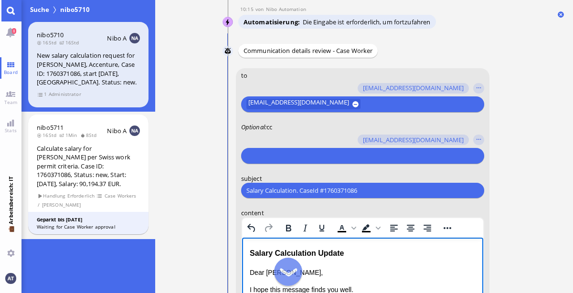
click at [329, 157] on input "text" at bounding box center [361, 156] width 230 height 10
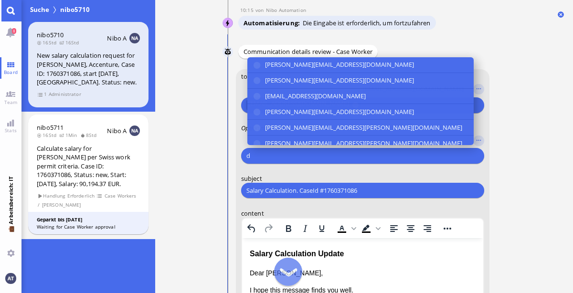
scroll to position [-294, 0]
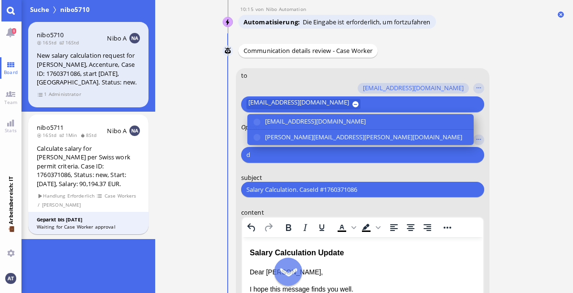
type input "d"
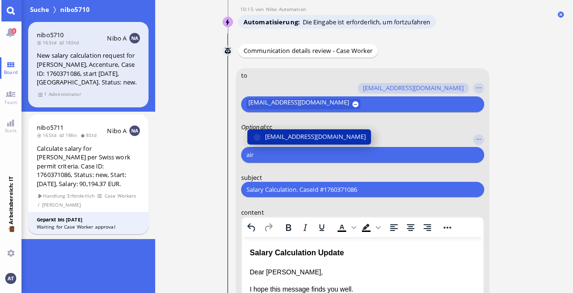
type input "air"
click at [307, 140] on span "[EMAIL_ADDRESS][DOMAIN_NAME]" at bounding box center [315, 137] width 101 height 10
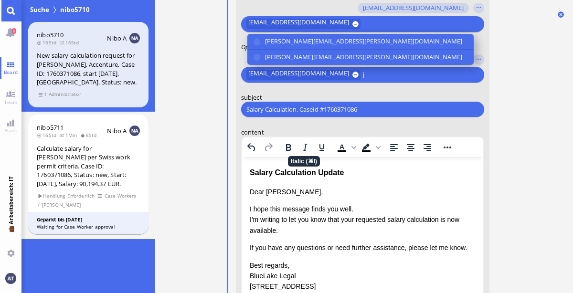
scroll to position [-213, 0]
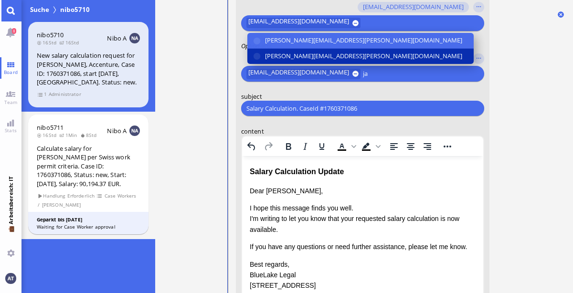
type input "ja"
click at [295, 56] on span "[PERSON_NAME][EMAIL_ADDRESS][PERSON_NAME][DOMAIN_NAME]" at bounding box center [363, 56] width 197 height 10
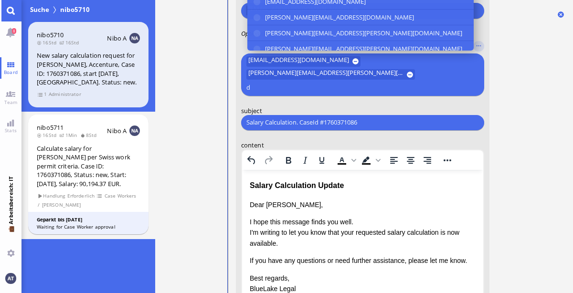
scroll to position [-226, 0]
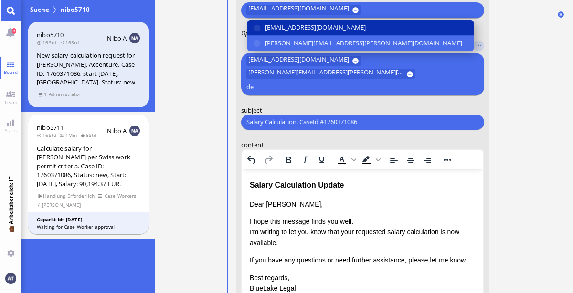
type input "de"
click at [299, 32] on span "[EMAIL_ADDRESS][DOMAIN_NAME]" at bounding box center [315, 27] width 101 height 10
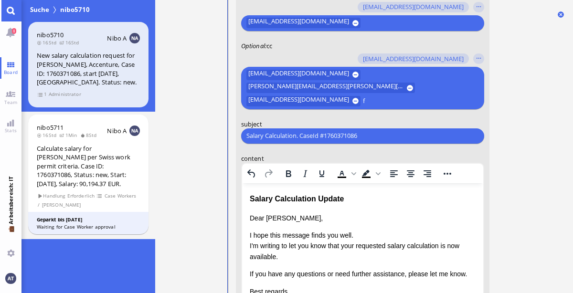
scroll to position [-239, 0]
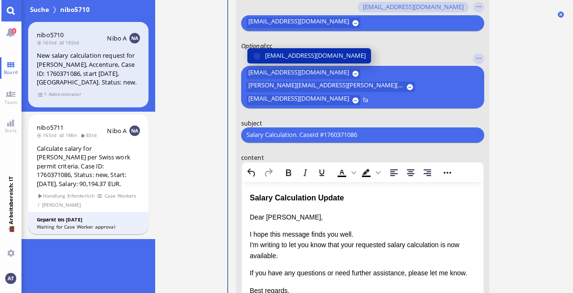
type input "fa"
click at [285, 57] on span "[EMAIL_ADDRESS][DOMAIN_NAME]" at bounding box center [315, 56] width 101 height 10
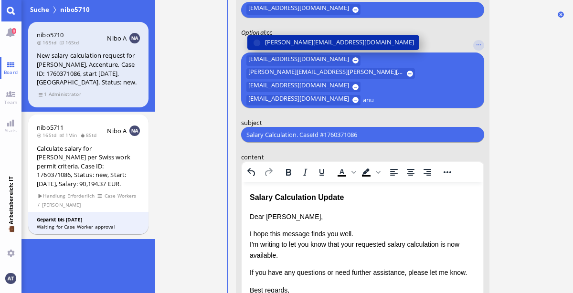
type input "anu"
click at [291, 47] on span "[PERSON_NAME][EMAIL_ADDRESS][DOMAIN_NAME]" at bounding box center [339, 42] width 149 height 10
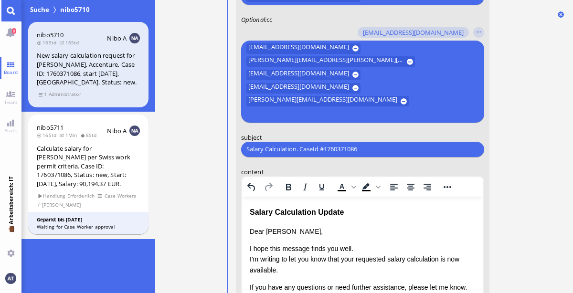
click at [534, 184] on ticket "13.10 18:20 von Automation Automation Calculate eligible salary for work permit…" at bounding box center [364, 146] width 418 height 293
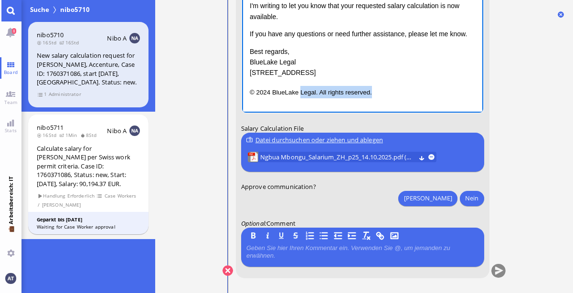
scroll to position [11, 0]
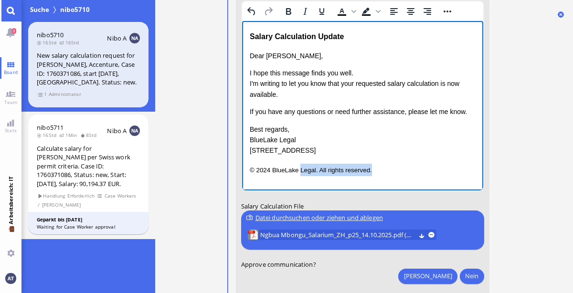
click at [300, 81] on div "Salary Calculation Update Dear [PERSON_NAME], I hope this message finds you wel…" at bounding box center [362, 102] width 226 height 145
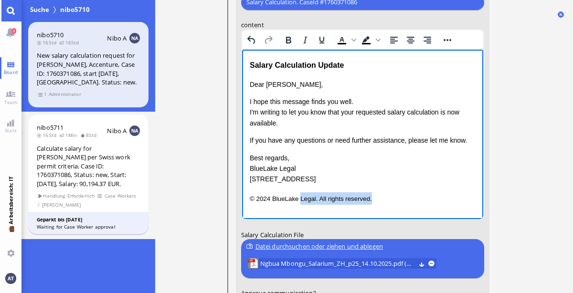
scroll to position [-129, 0]
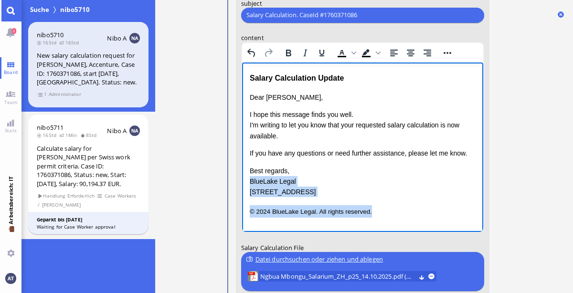
drag, startPoint x: 249, startPoint y: 180, endPoint x: 402, endPoint y: 221, distance: 158.4
click at [402, 221] on html "Salary Calculation Update Dear [PERSON_NAME], I hope this message finds you wel…" at bounding box center [362, 144] width 241 height 164
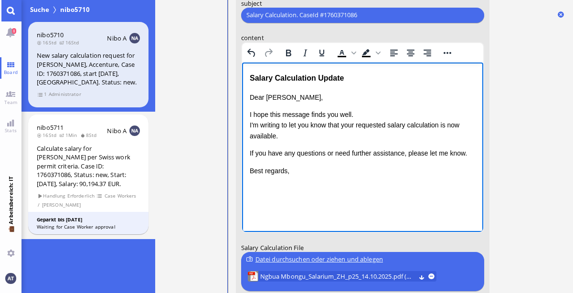
click at [523, 189] on ticket "13.10 18:20 von Automation Automation Calculate eligible salary for work permit…" at bounding box center [364, 146] width 418 height 293
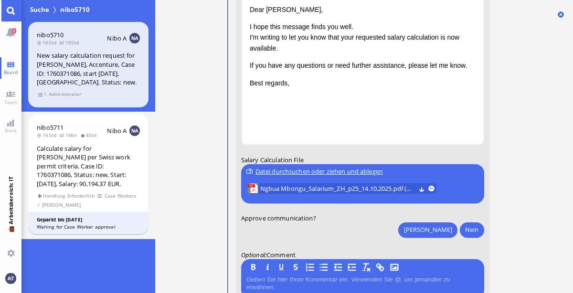
scroll to position [0, 0]
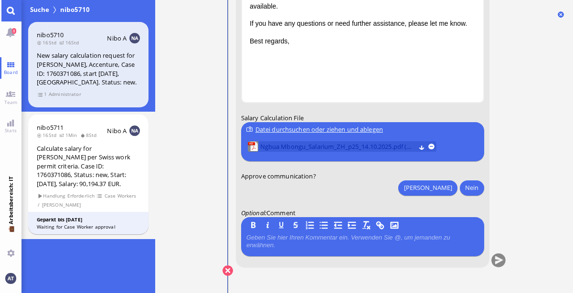
click at [361, 143] on span "Ngbua Mbongu_Salarium_ZH_p25_14.10.2025.pdf (68.6 kB)" at bounding box center [337, 146] width 155 height 11
click at [449, 187] on button "[PERSON_NAME]" at bounding box center [427, 187] width 59 height 15
click at [502, 263] on button "submit" at bounding box center [498, 261] width 14 height 14
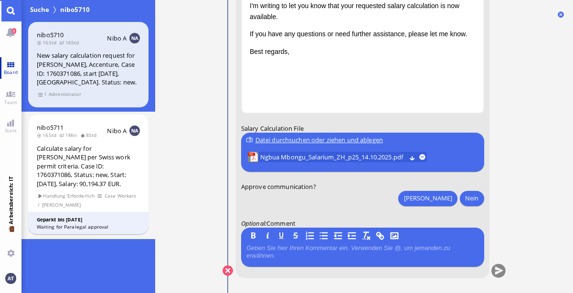
click at [12, 64] on link "Board" at bounding box center [10, 67] width 21 height 21
